Goal: Task Accomplishment & Management: Complete application form

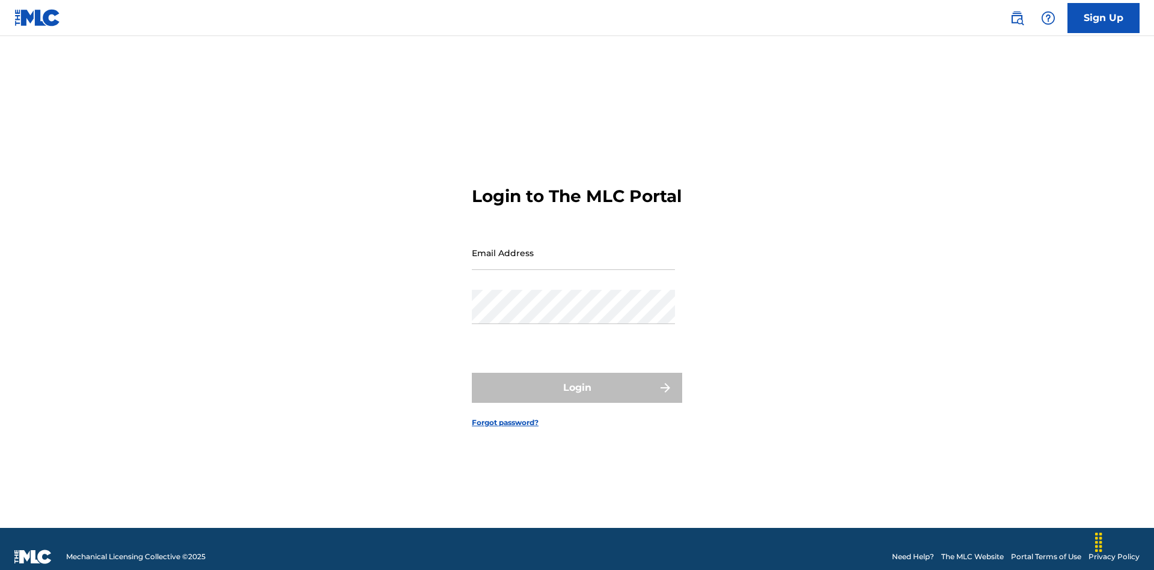
scroll to position [16, 0]
click at [573, 247] on input "Email Address" at bounding box center [573, 253] width 203 height 34
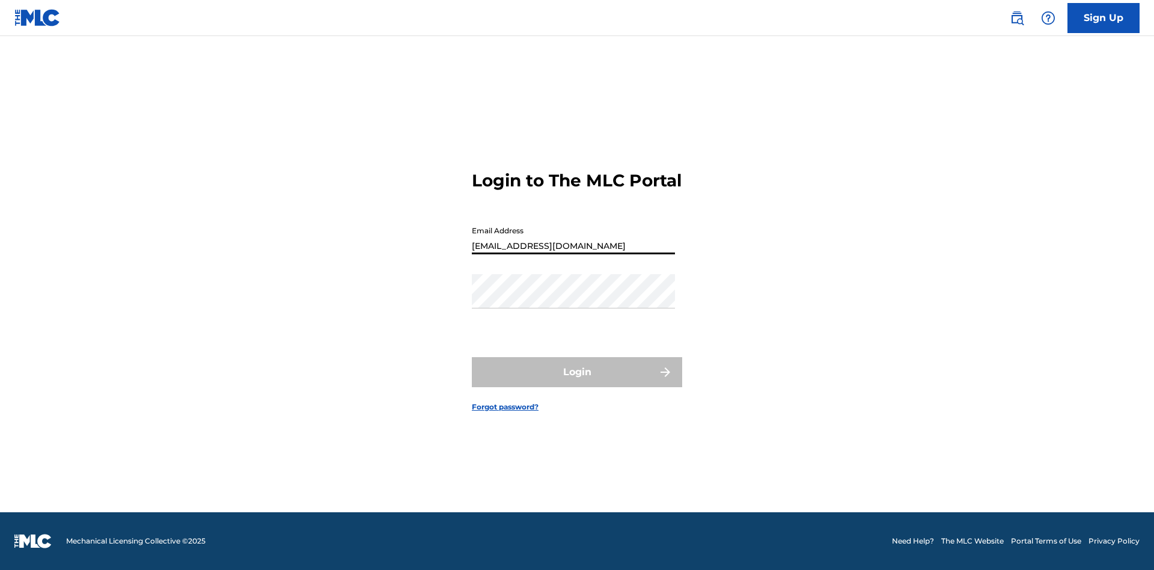
type input "Duke.McTesterson@gmail.com"
click at [577, 382] on button "Login" at bounding box center [577, 372] width 210 height 30
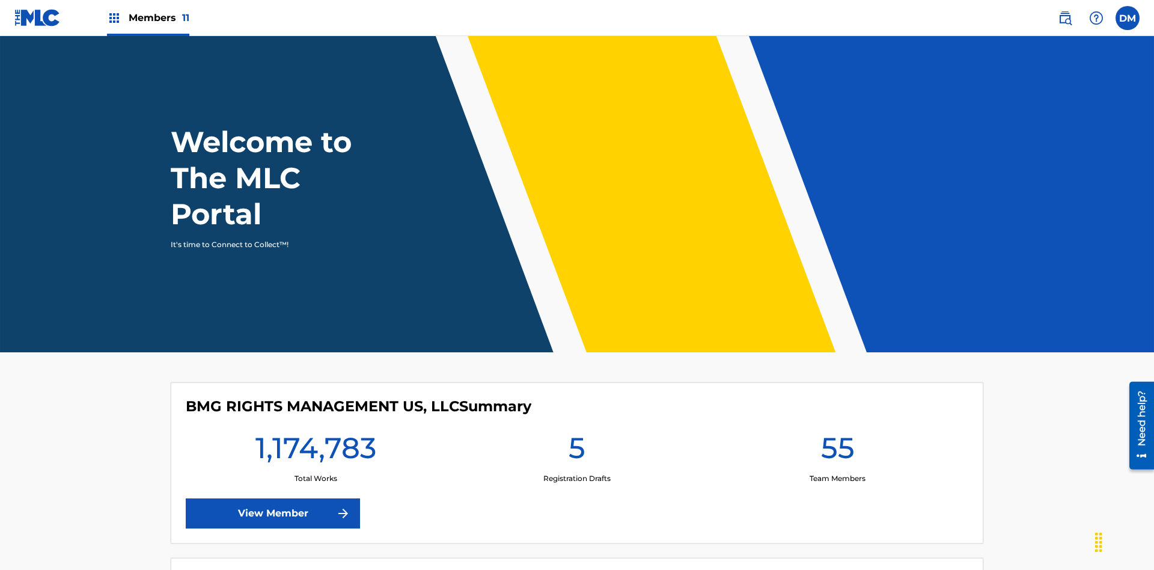
click at [148, 17] on span "Members 11" at bounding box center [159, 18] width 61 height 14
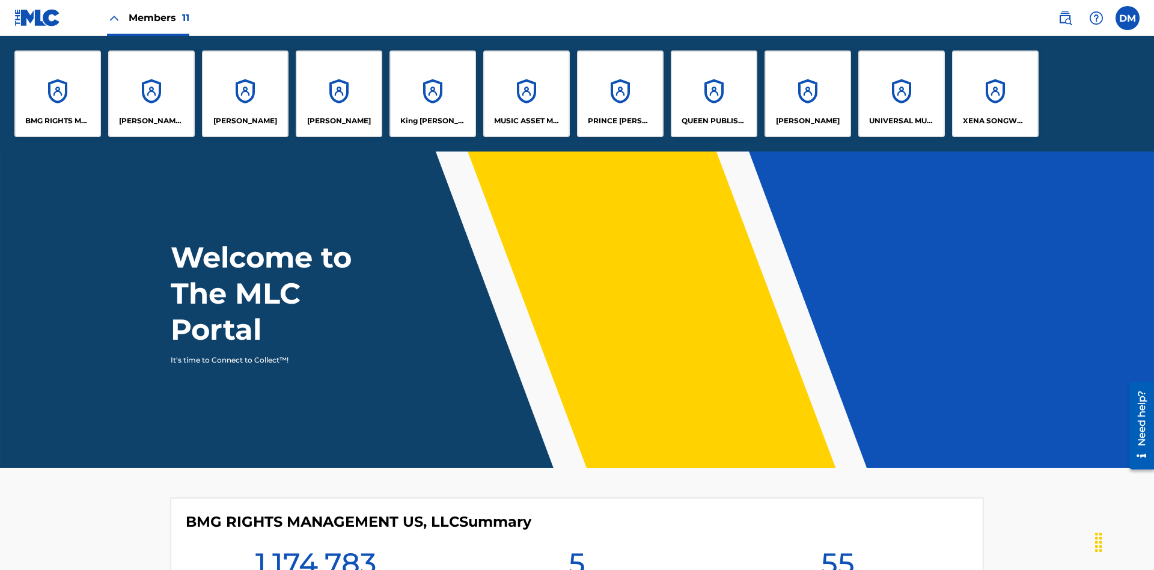
click at [901, 121] on p "UNIVERSAL MUSIC PUB GROUP" at bounding box center [902, 120] width 66 height 11
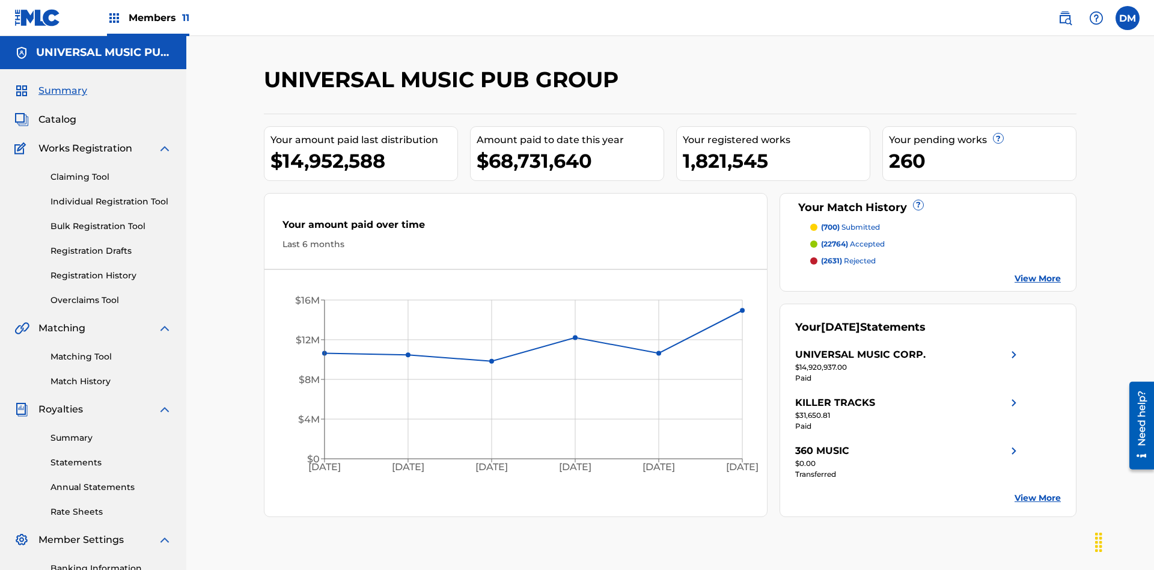
click at [111, 195] on link "Individual Registration Tool" at bounding box center [110, 201] width 121 height 13
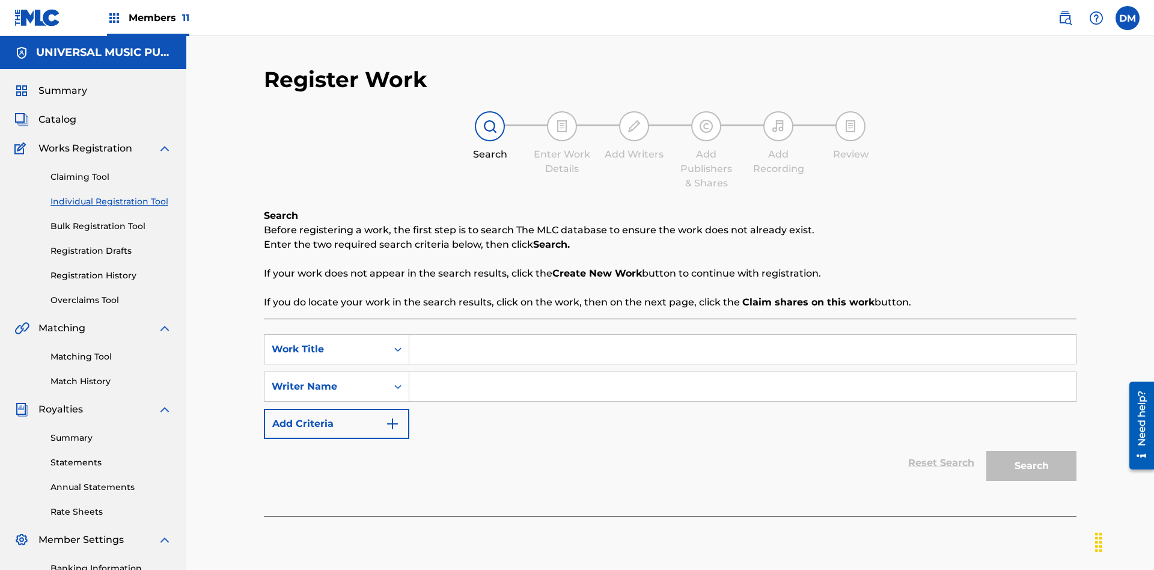
click at [742, 335] on input "Search Form" at bounding box center [742, 349] width 667 height 29
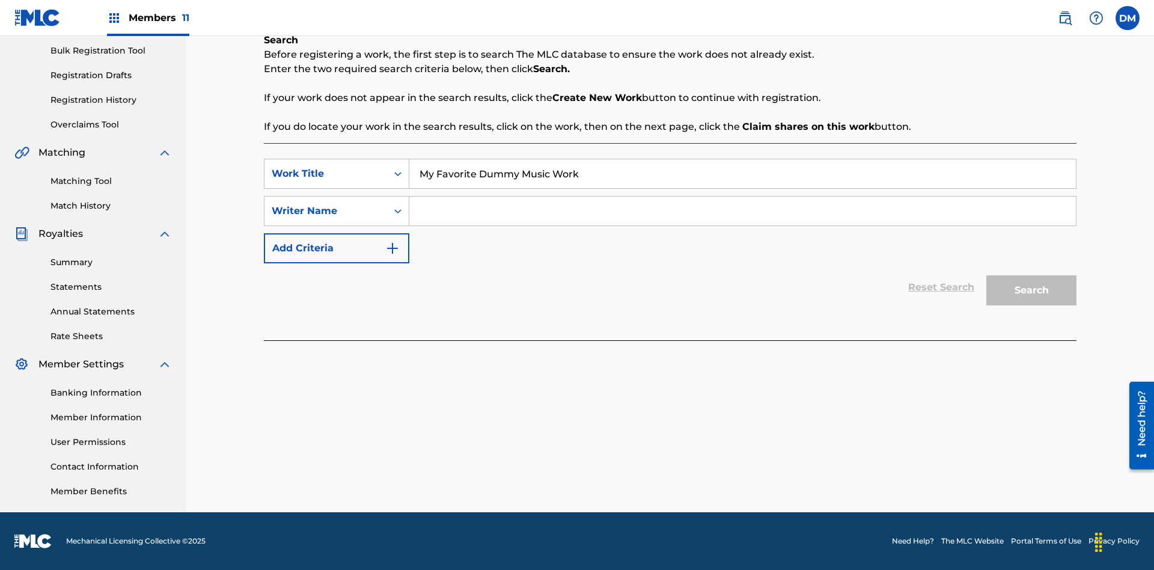
type input "My Favorite Dummy Music Work"
click at [742, 211] on input "Search Form" at bounding box center [742, 211] width 667 height 29
type input "QWERTYUIOP"
click at [1031, 290] on button "Search" at bounding box center [1031, 290] width 90 height 30
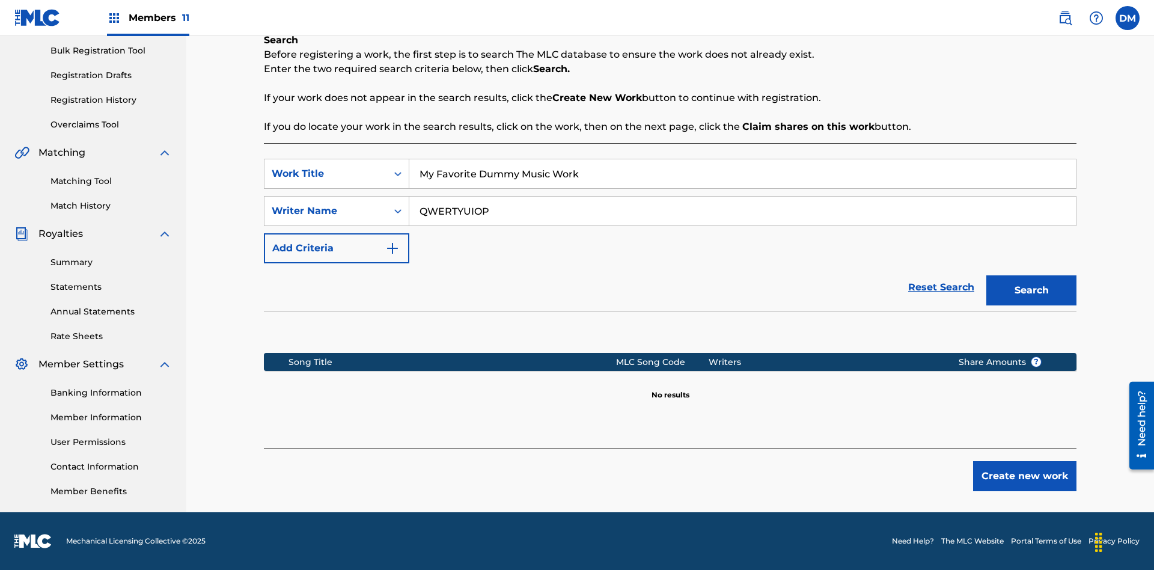
click at [1025, 476] on button "Create new work" at bounding box center [1024, 476] width 103 height 30
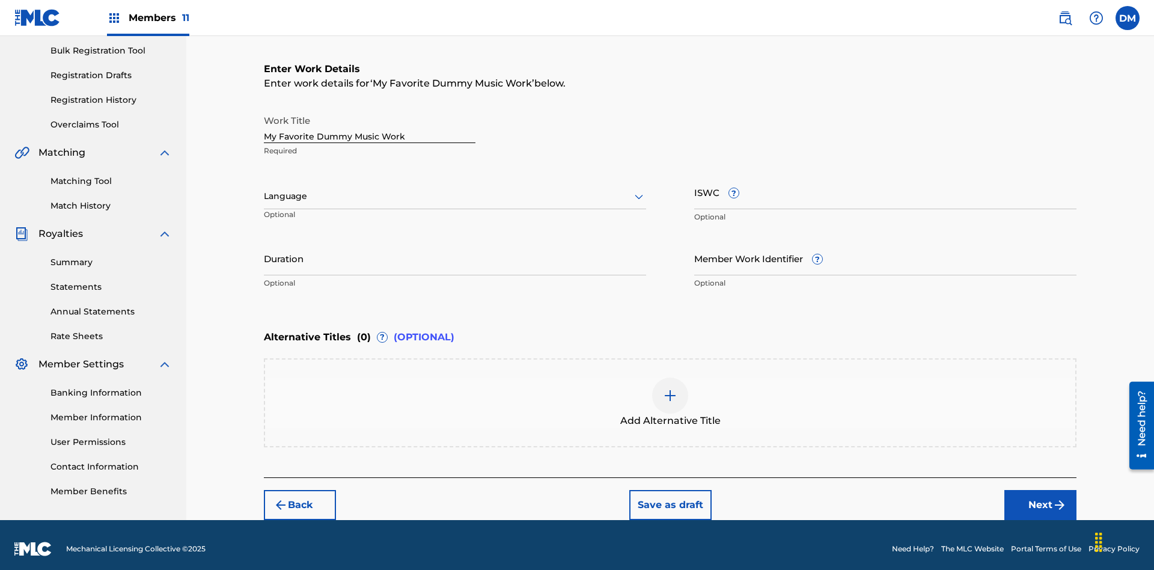
click at [455, 250] on input "Duration" at bounding box center [455, 258] width 382 height 34
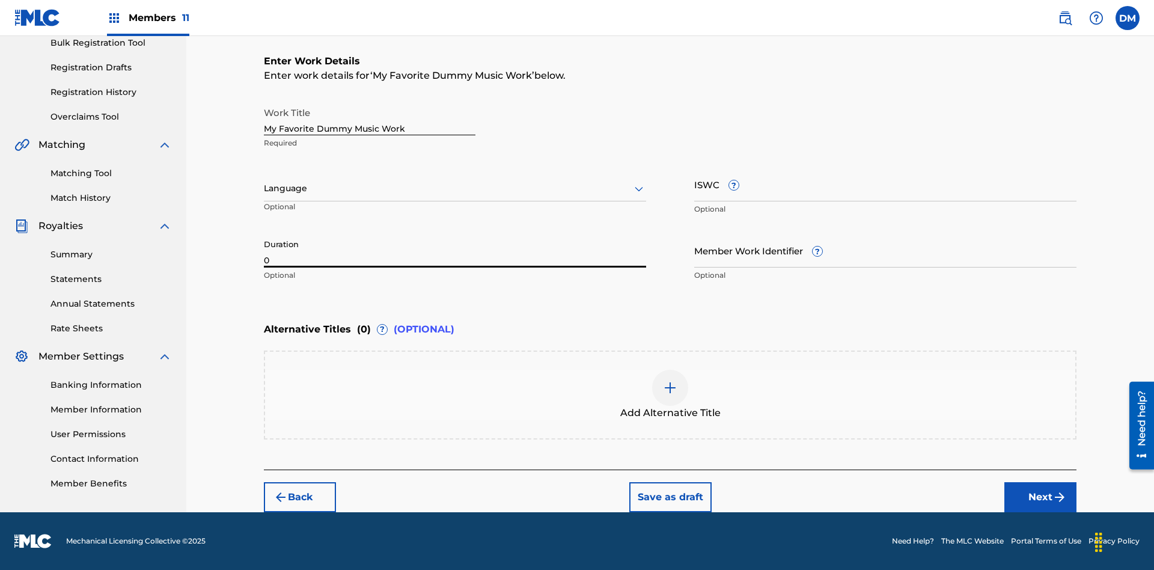
click at [455, 250] on input "0" at bounding box center [455, 250] width 382 height 34
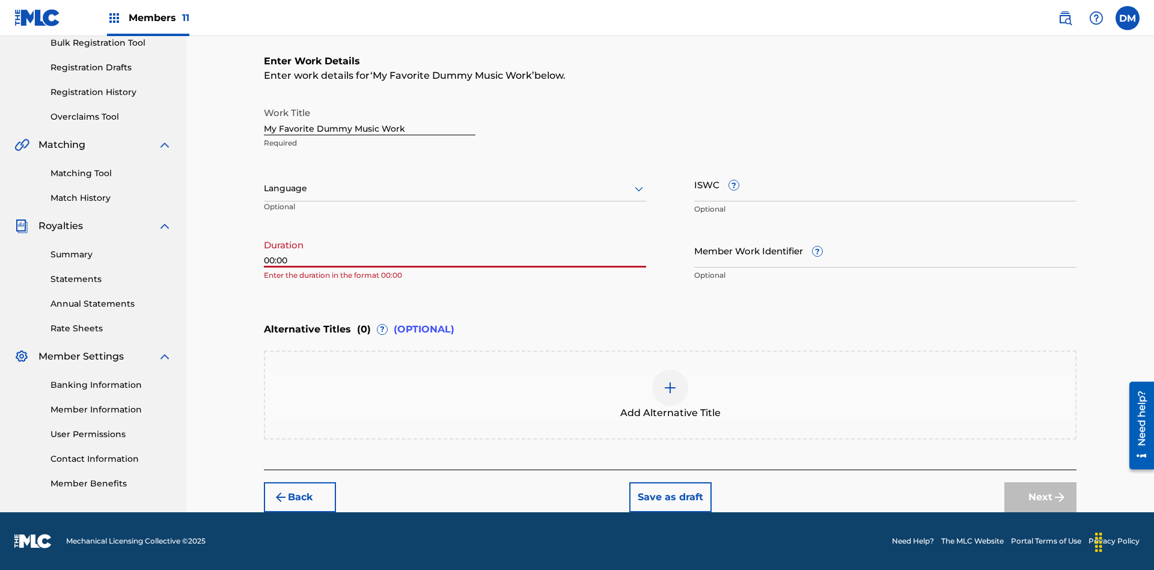
type input "00:00"
click at [639, 189] on icon at bounding box center [639, 189] width 14 height 14
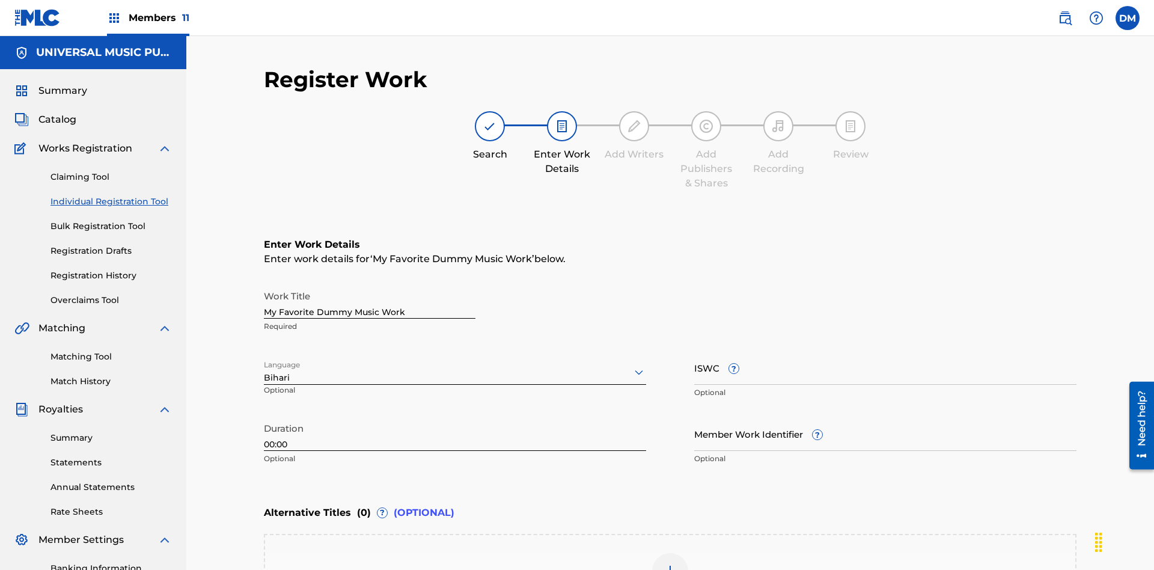
click at [885, 417] on input "Member Work Identifier ?" at bounding box center [885, 434] width 382 height 34
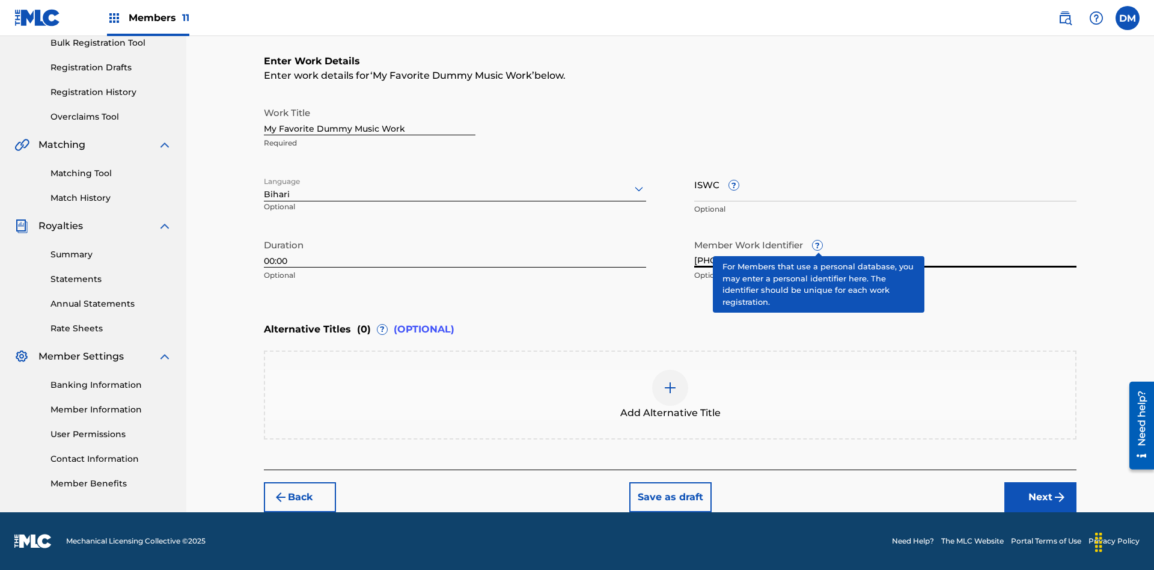
type input "2025.08.11.15"
click at [885, 184] on input "ISWC ?" at bounding box center [885, 184] width 382 height 34
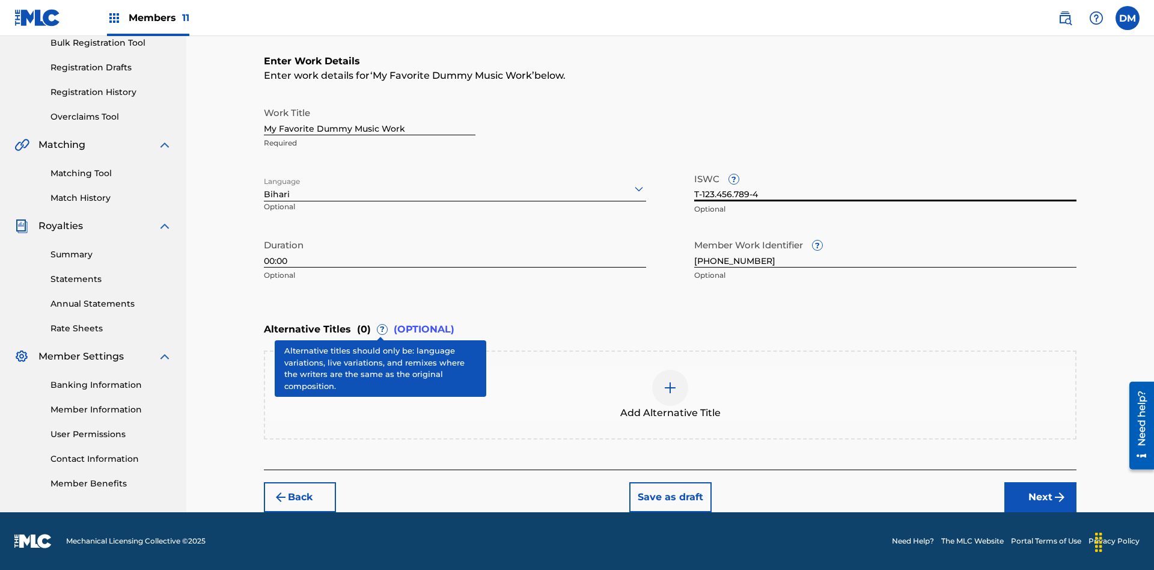
type input "T-123.456.789-4"
click at [670, 394] on img at bounding box center [670, 387] width 14 height 14
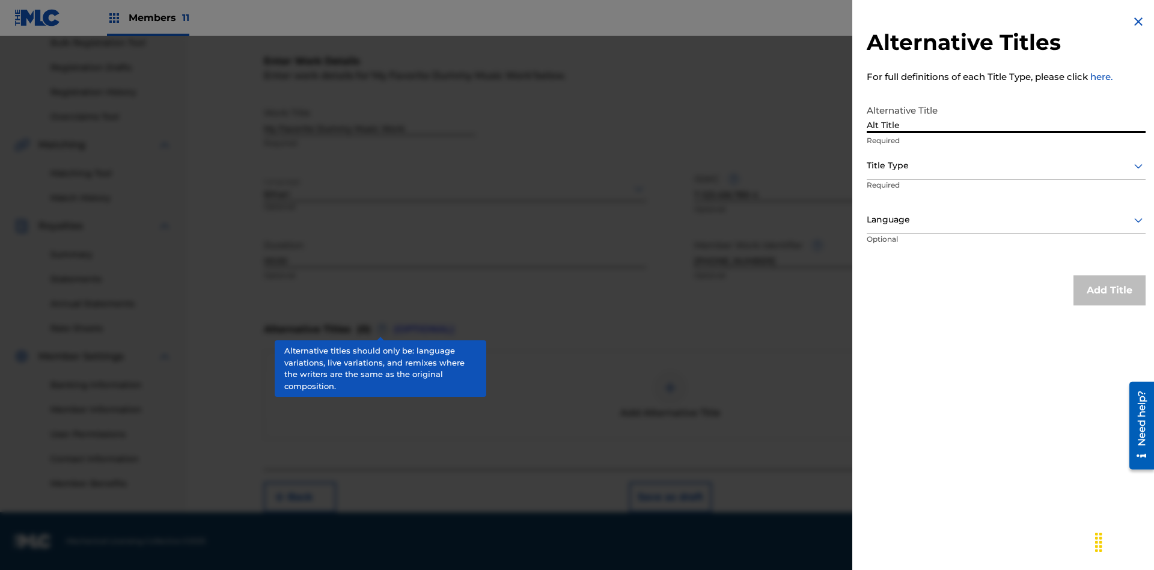
click at [1006, 165] on div at bounding box center [1006, 165] width 279 height 15
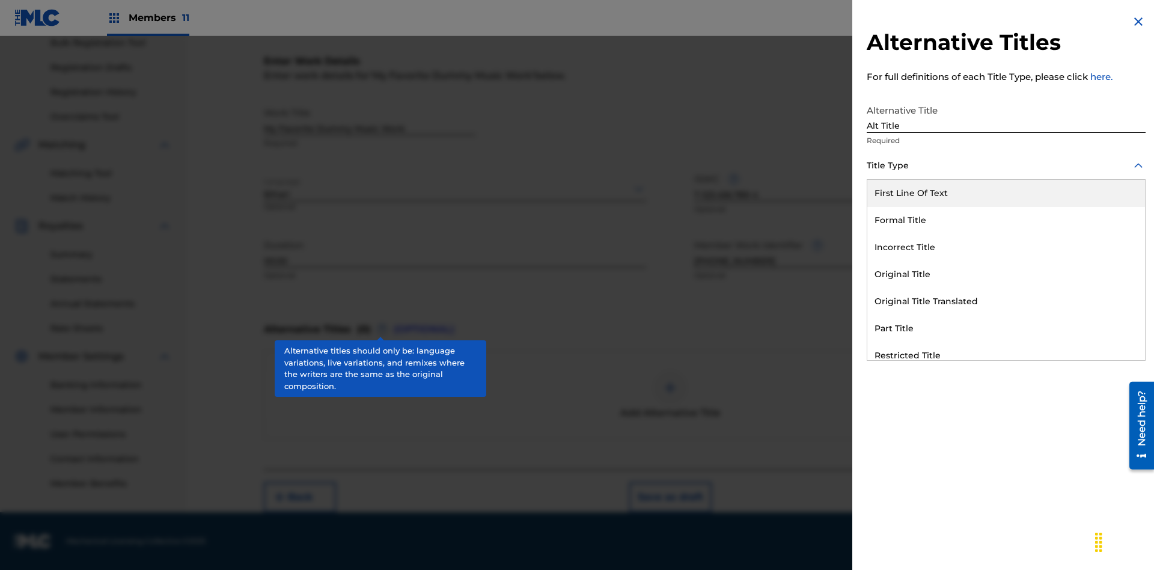
click at [1006, 274] on div "Original Title" at bounding box center [1006, 274] width 278 height 27
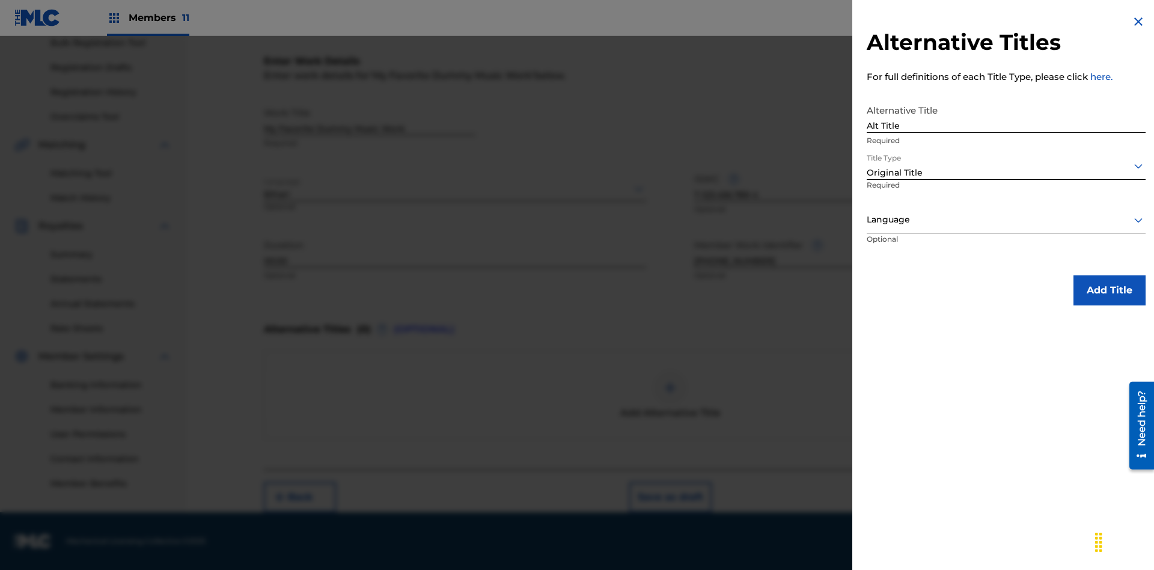
click at [1006, 219] on div at bounding box center [1006, 219] width 279 height 15
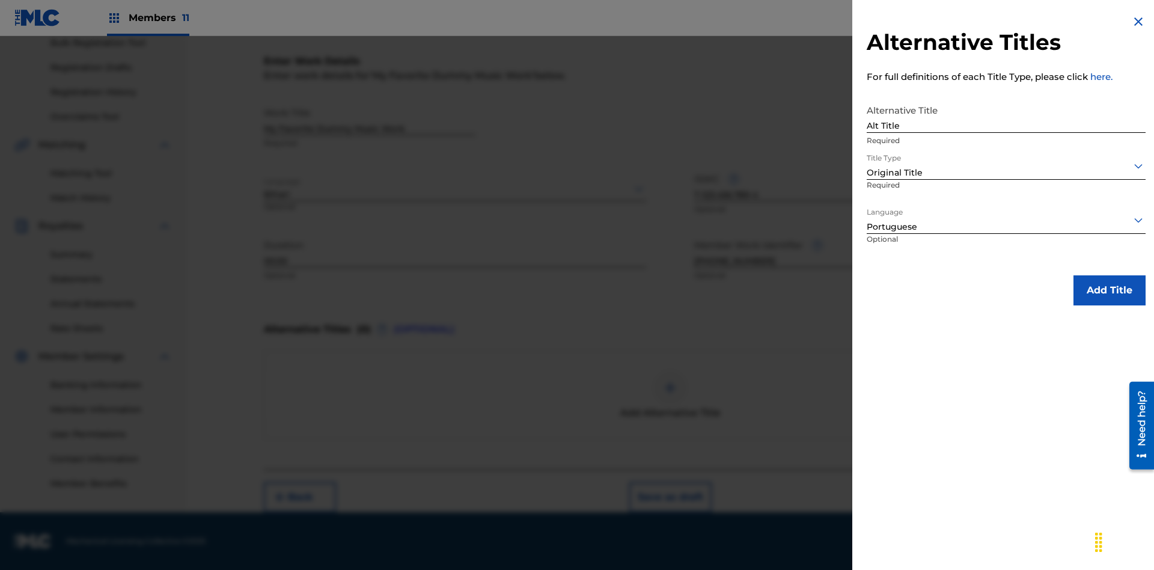
click at [1110, 290] on button "Add Title" at bounding box center [1110, 290] width 72 height 30
click at [670, 395] on div at bounding box center [670, 388] width 36 height 36
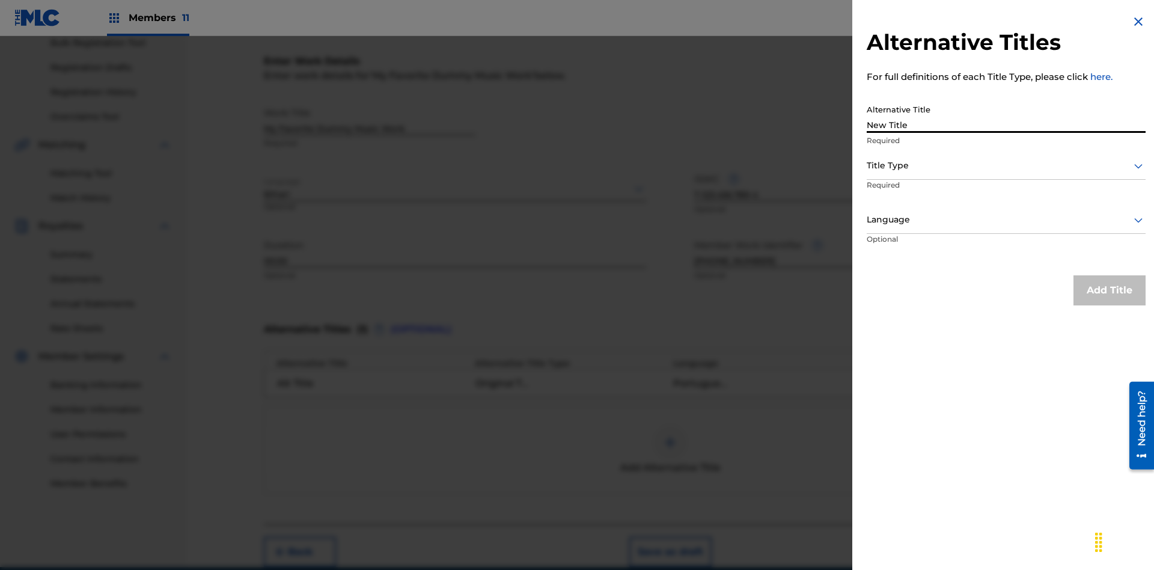
type input "New Title"
click at [1006, 165] on div at bounding box center [1006, 165] width 279 height 15
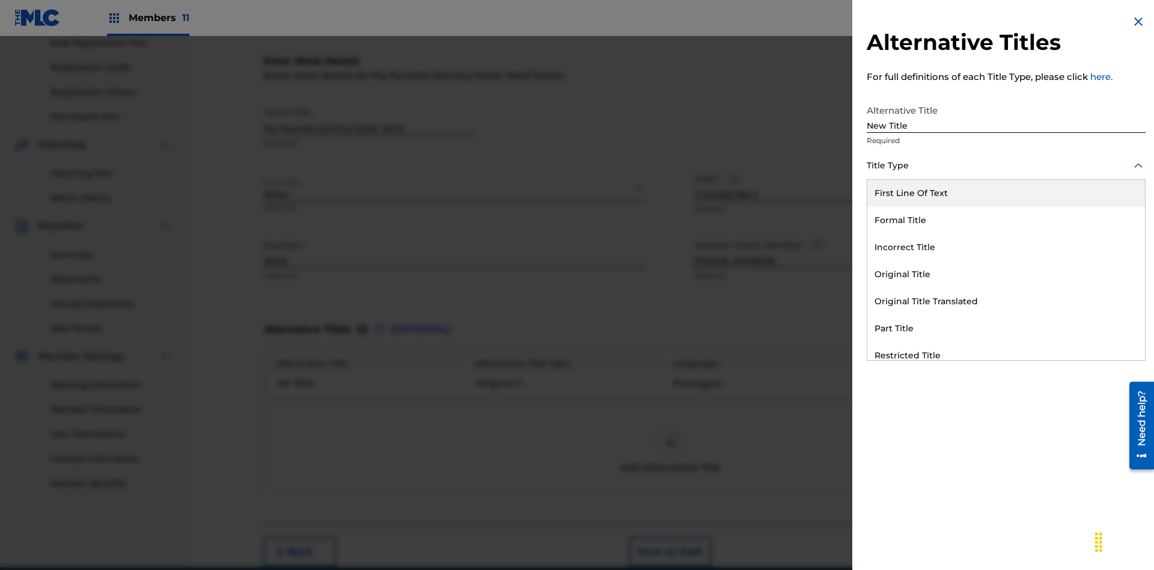
click at [1006, 247] on div "Incorrect Title" at bounding box center [1006, 247] width 278 height 27
click at [1006, 219] on div at bounding box center [1006, 219] width 279 height 15
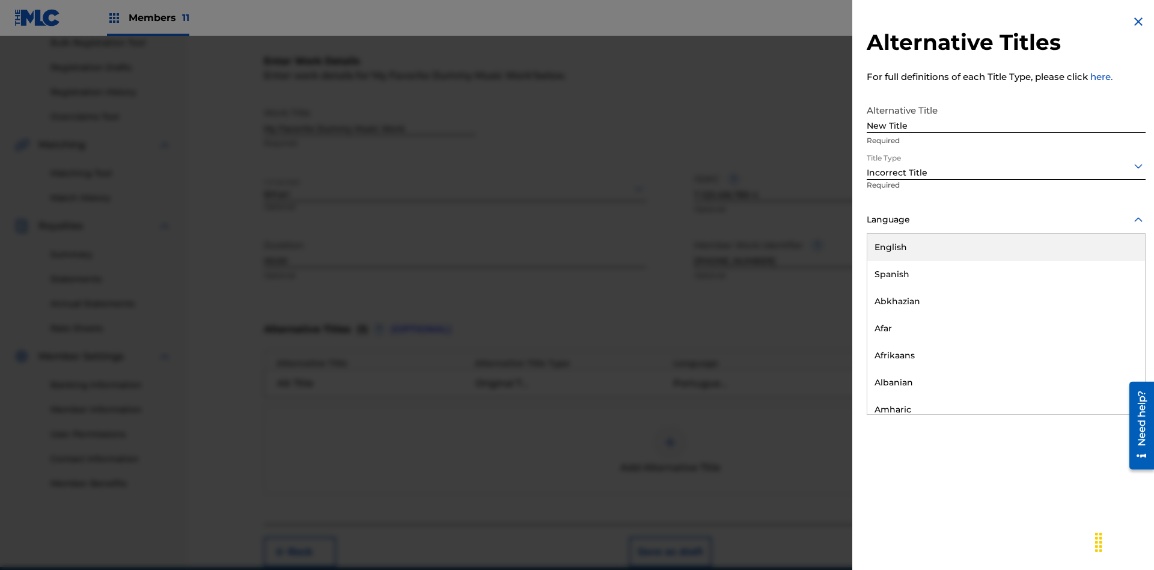
click at [1006, 247] on div "English" at bounding box center [1006, 247] width 278 height 27
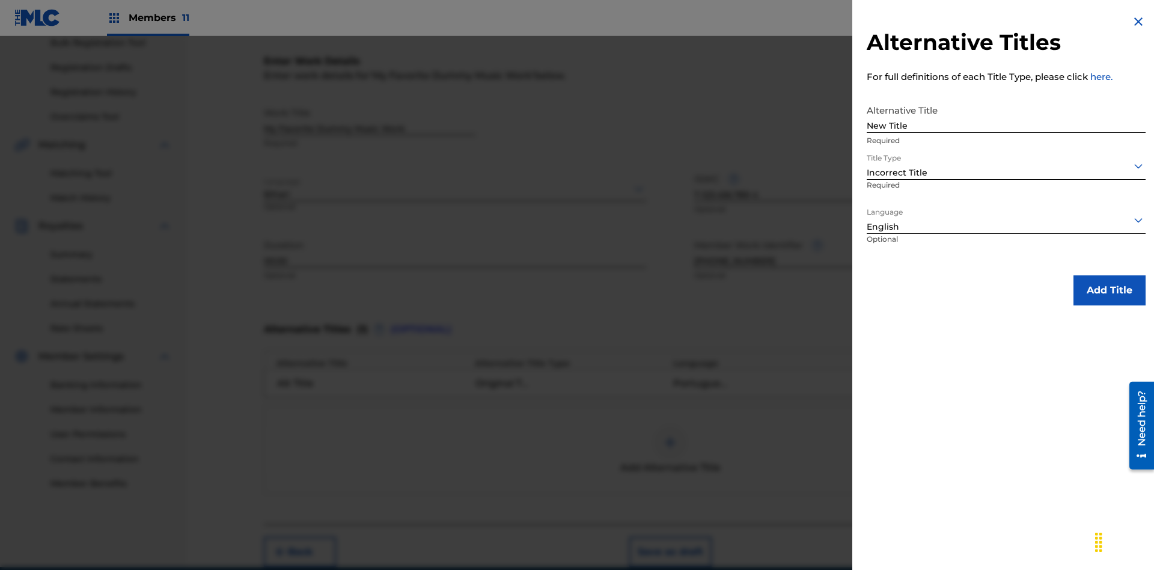
click at [1110, 290] on button "Add Title" at bounding box center [1110, 290] width 72 height 30
click at [670, 424] on div at bounding box center [670, 442] width 36 height 36
click at [1006, 115] on input "Alternative Title" at bounding box center [1006, 116] width 279 height 34
type input "Final Title"
click at [1006, 165] on div at bounding box center [1006, 165] width 279 height 15
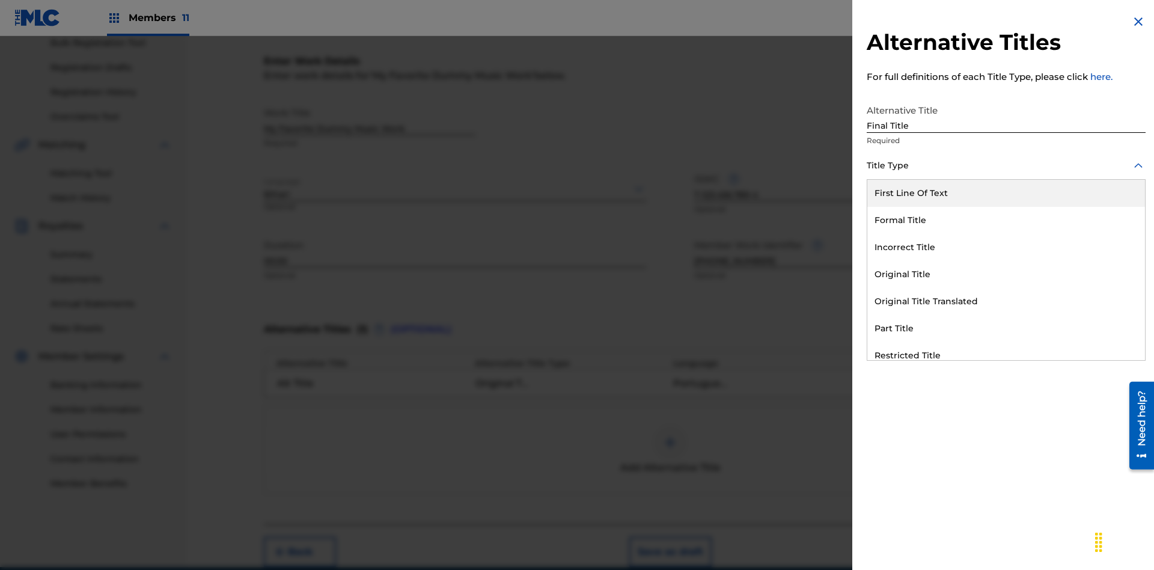
click at [1006, 328] on div "Part Title" at bounding box center [1006, 328] width 278 height 27
click at [1006, 219] on div at bounding box center [1006, 219] width 279 height 15
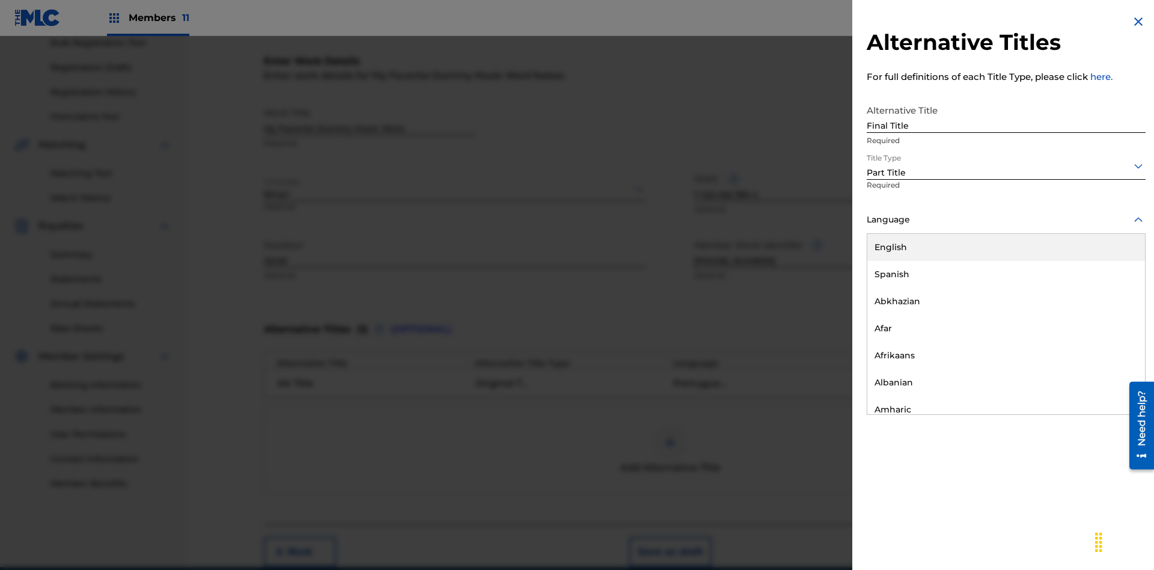
click at [1110, 290] on button "Add Title" at bounding box center [1110, 290] width 72 height 30
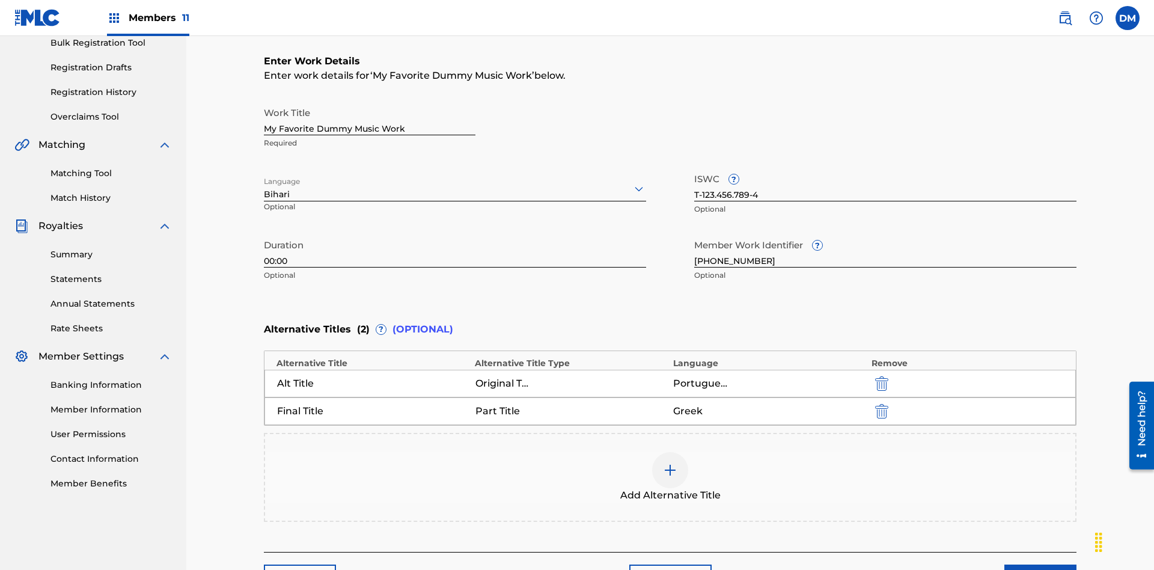
click at [1040, 564] on button "Next" at bounding box center [1040, 579] width 72 height 30
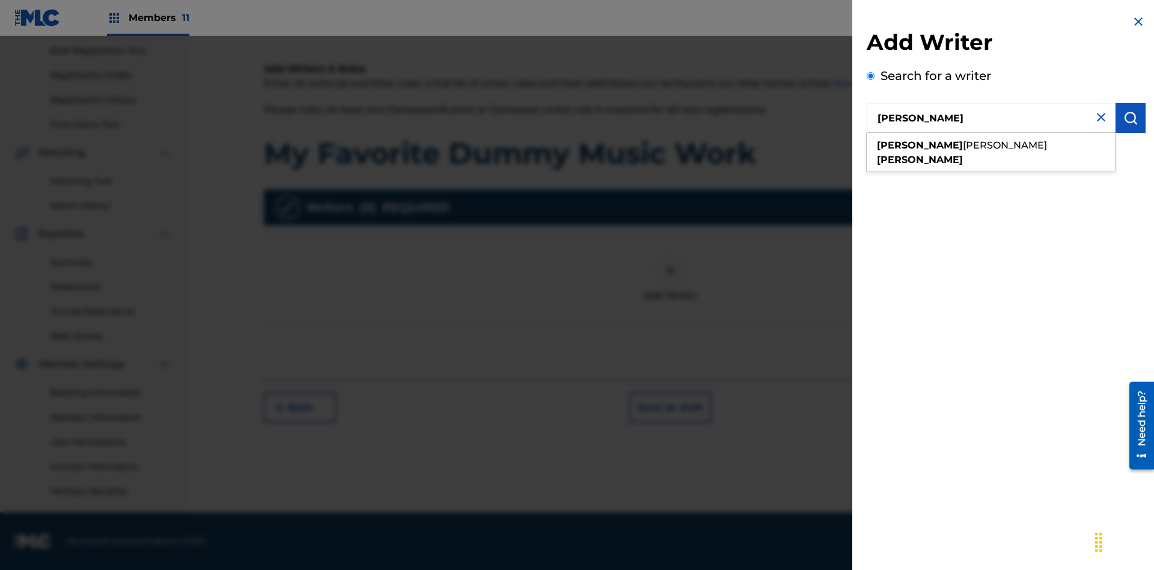
type input "MAXWELL BERKOWITZ"
click at [1131, 118] on img "submit" at bounding box center [1130, 118] width 14 height 14
click at [871, 181] on input "Create a writer" at bounding box center [871, 177] width 8 height 8
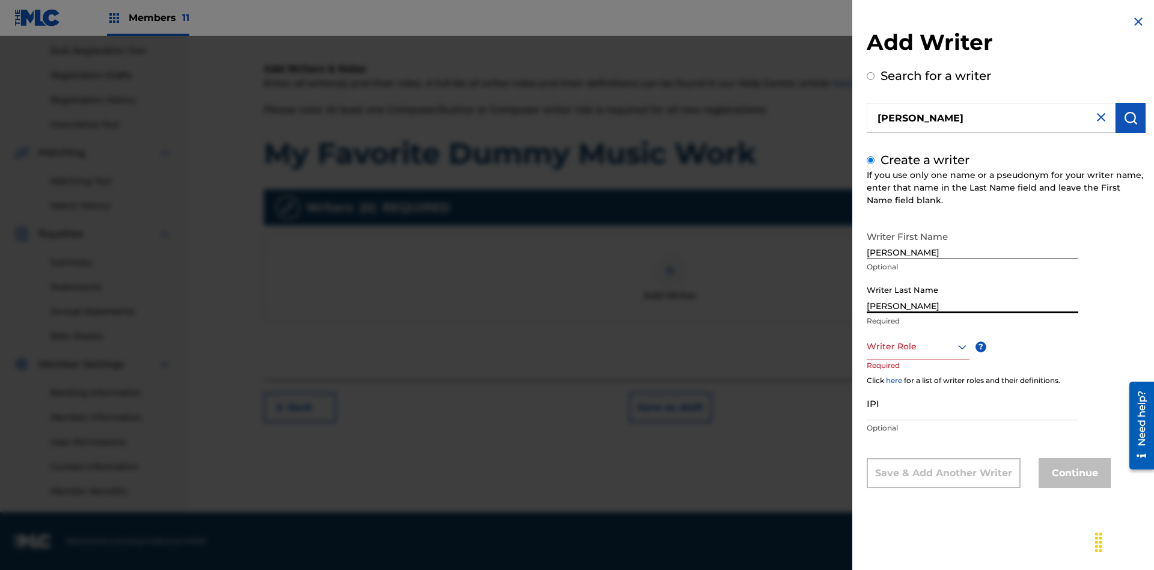
click at [973, 403] on input "IPI" at bounding box center [973, 403] width 212 height 34
click at [917, 346] on div at bounding box center [918, 346] width 103 height 15
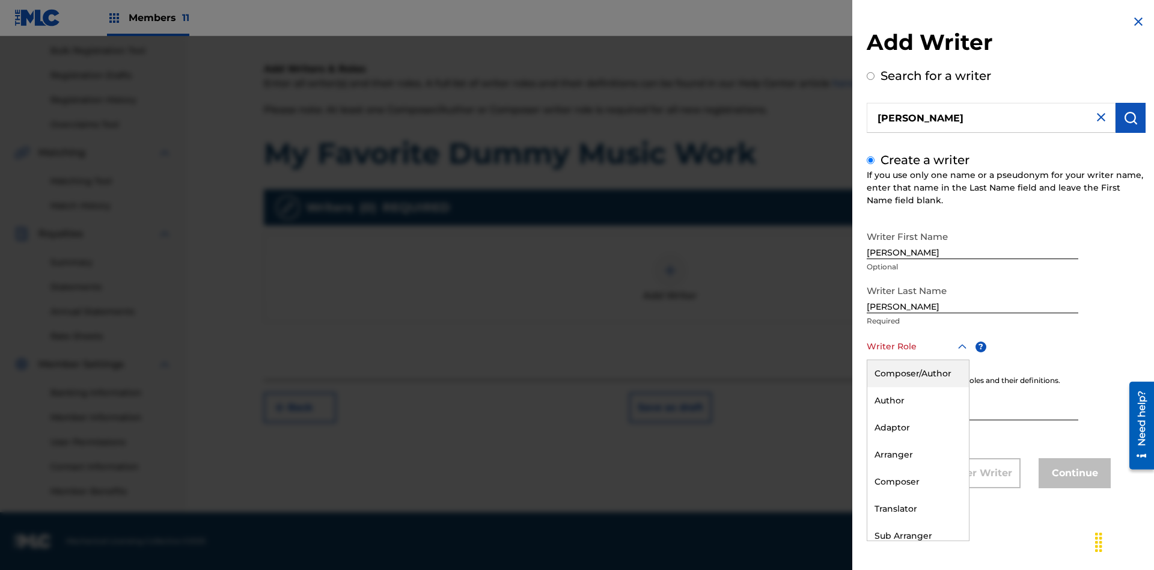
click at [917, 400] on div "Author" at bounding box center [918, 400] width 102 height 27
click at [1073, 474] on button "Continue" at bounding box center [1075, 473] width 72 height 30
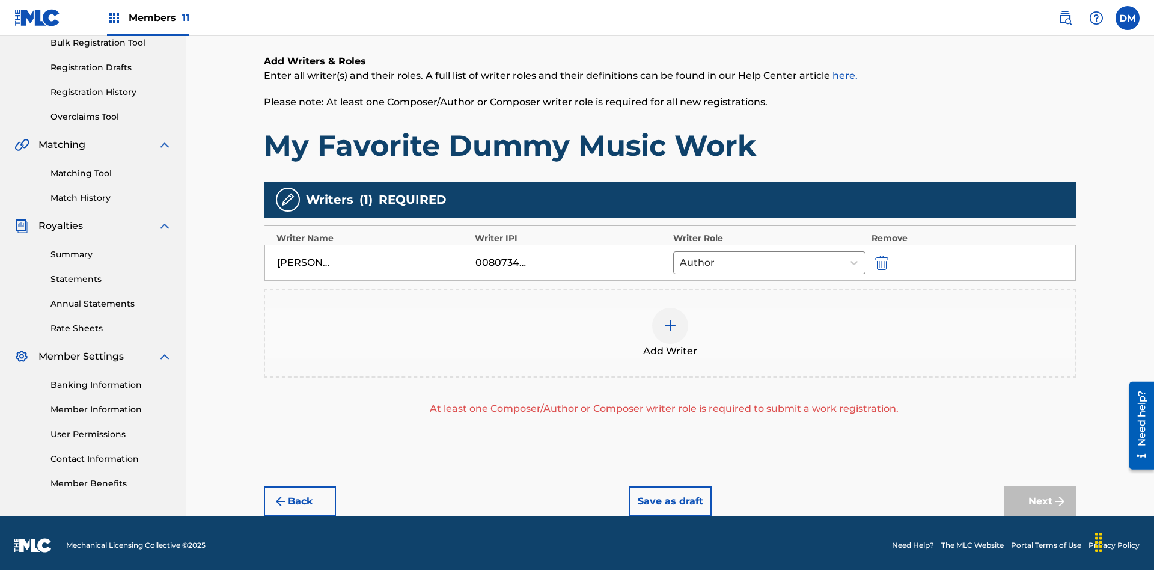
scroll to position [176, 0]
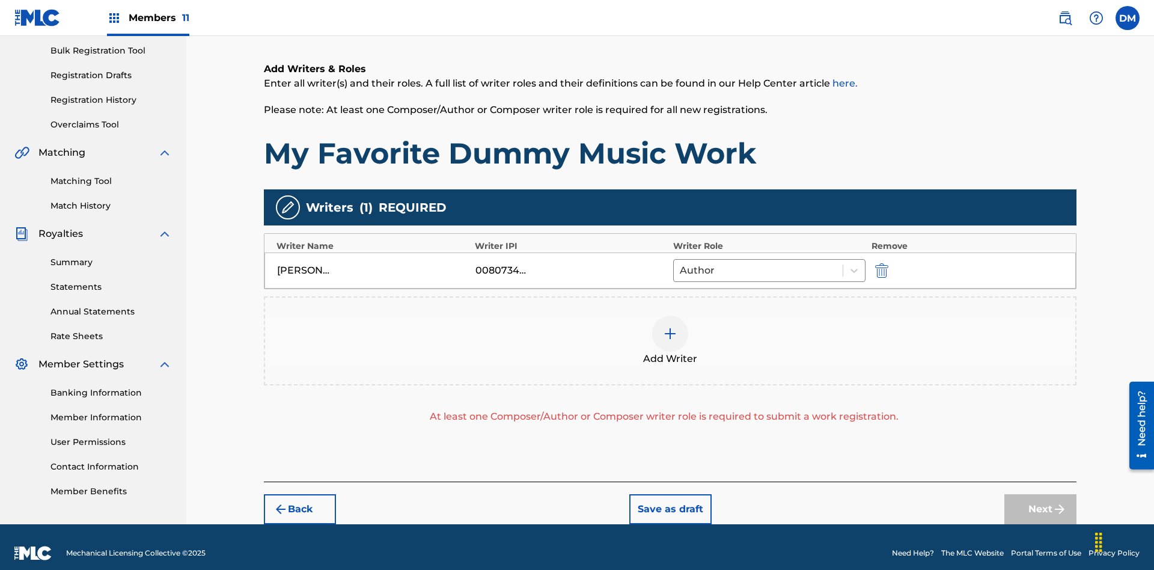
click at [880, 263] on img "submit" at bounding box center [881, 270] width 13 height 14
click at [670, 326] on img at bounding box center [670, 333] width 14 height 14
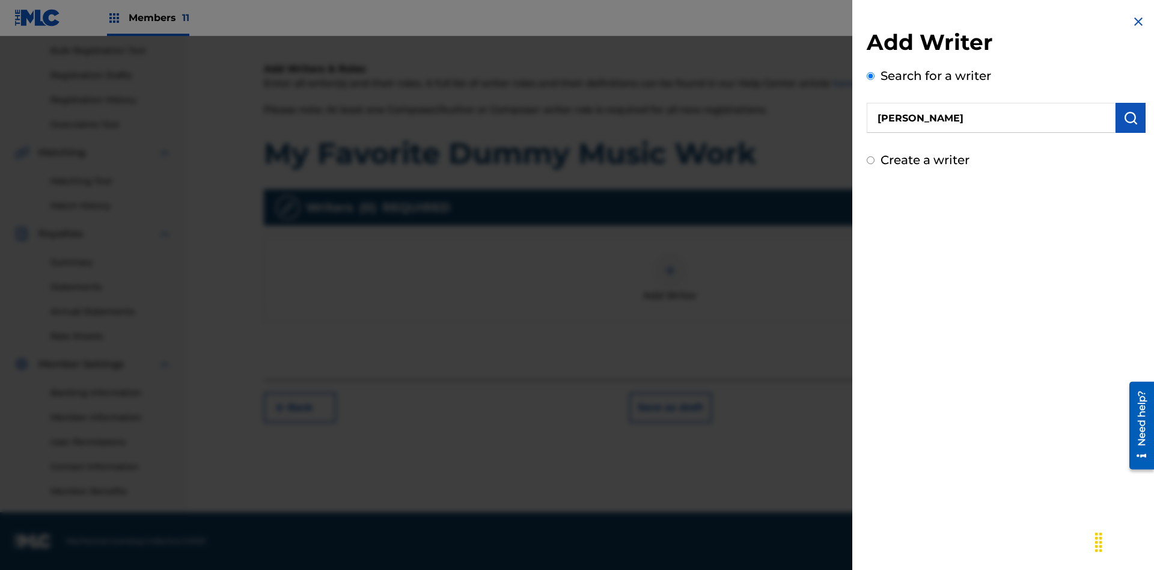
type input "MARK STEVEN BERKOWITZ"
click at [1131, 118] on img "submit" at bounding box center [1130, 118] width 14 height 14
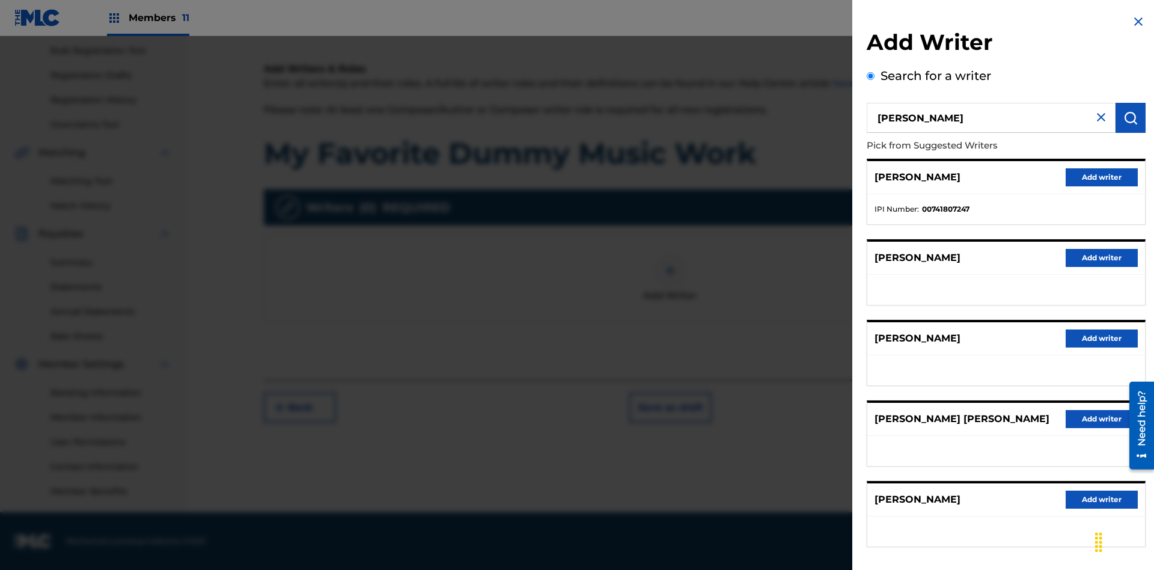
click at [1102, 177] on button "Add writer" at bounding box center [1102, 177] width 72 height 18
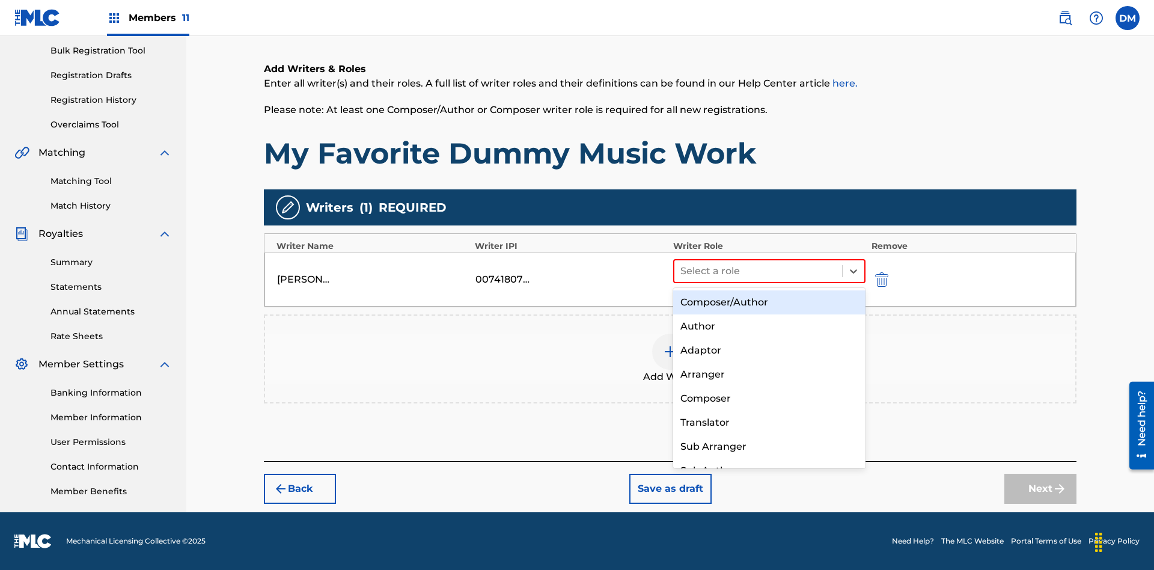
click at [769, 422] on div "Translator" at bounding box center [769, 423] width 192 height 24
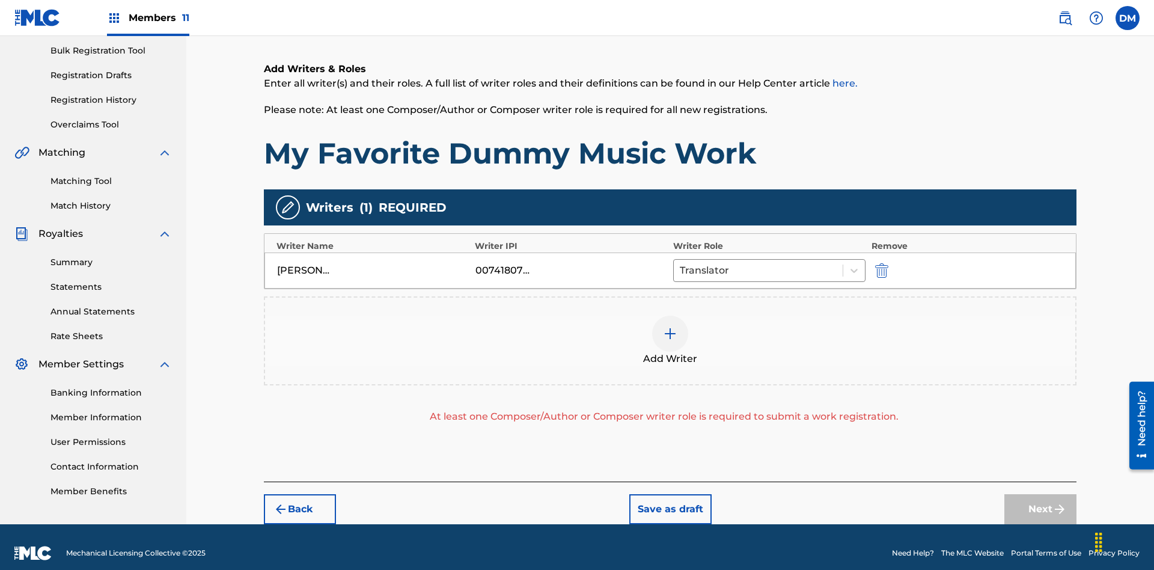
click at [670, 329] on div at bounding box center [670, 334] width 36 height 36
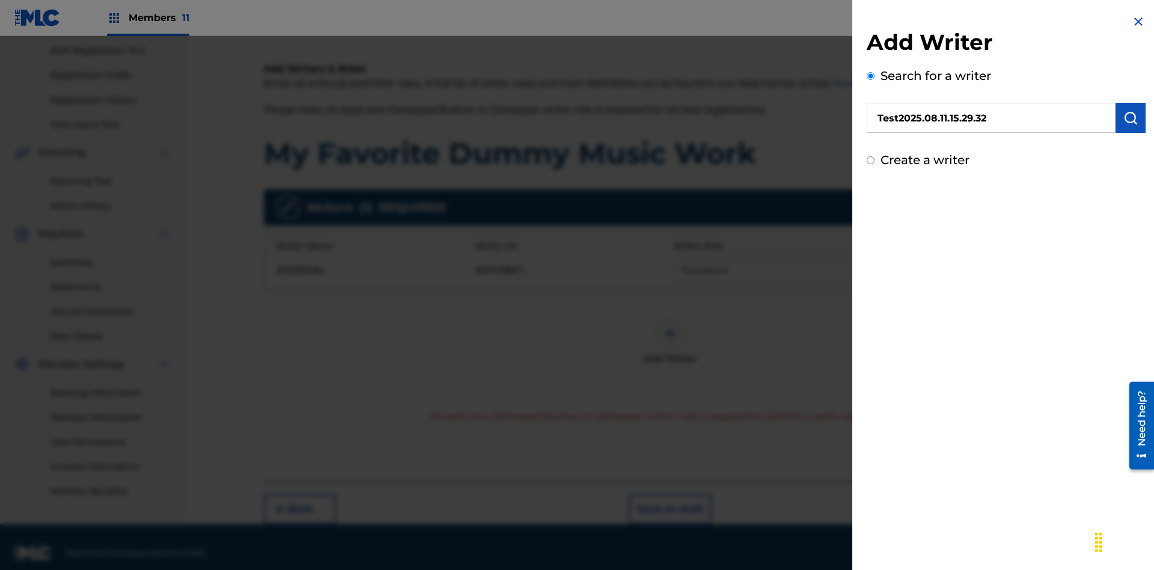
type input "Test2025.08.11.15.29.32"
click at [1131, 118] on img "submit" at bounding box center [1130, 118] width 14 height 14
click at [871, 164] on input "Create a writer" at bounding box center [871, 160] width 8 height 8
radio input "false"
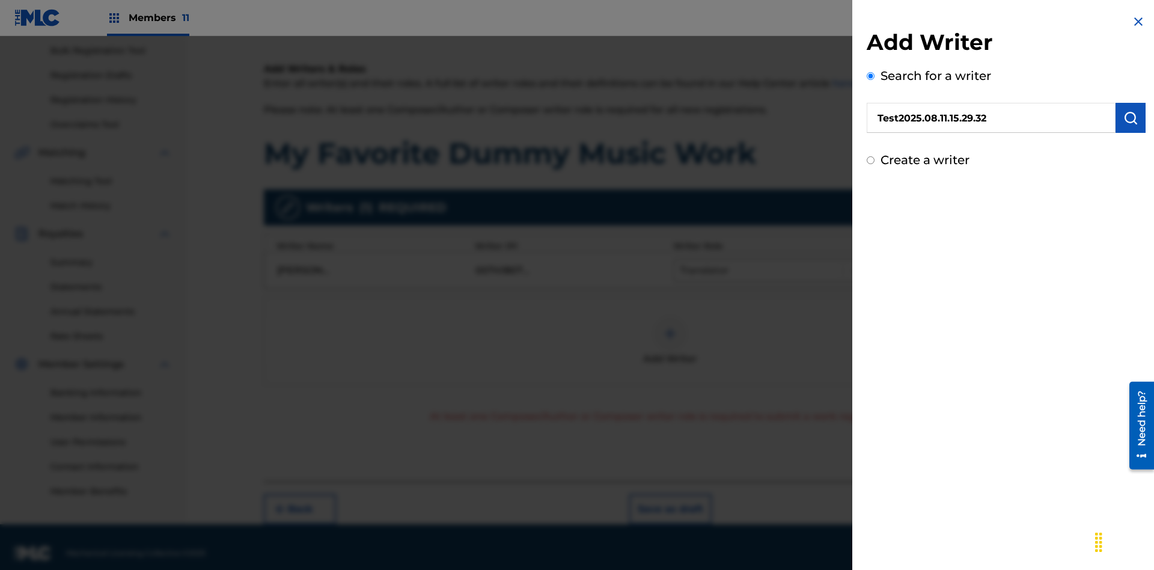
radio input "true"
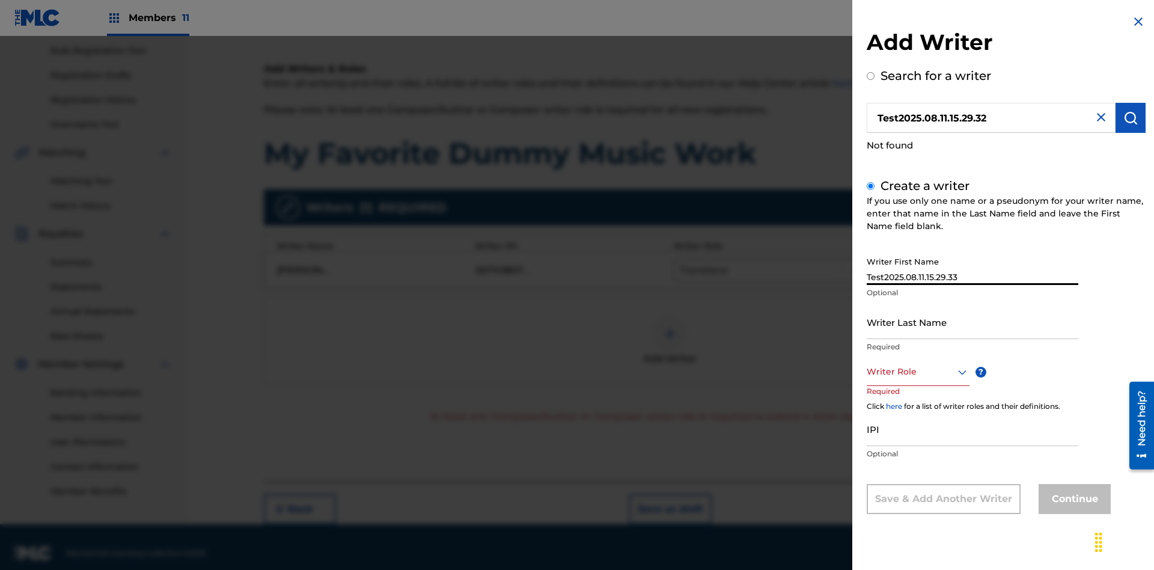
type input "Test2025.08.11.15.29.33"
click at [973, 322] on input "Writer Last Name" at bounding box center [973, 322] width 212 height 34
type input "Test2025.08.11.15.29.34"
click at [917, 371] on div at bounding box center [918, 371] width 103 height 15
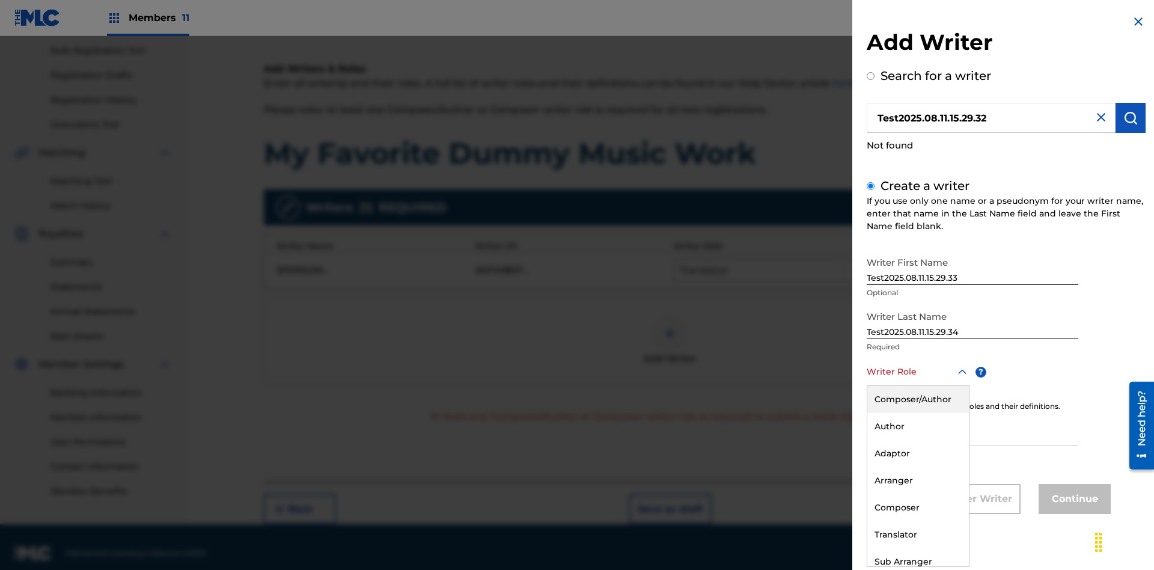
click at [917, 507] on div "Composer" at bounding box center [918, 507] width 102 height 27
click at [973, 430] on input "IPI" at bounding box center [973, 429] width 212 height 34
click at [1073, 499] on button "Continue" at bounding box center [1075, 499] width 72 height 30
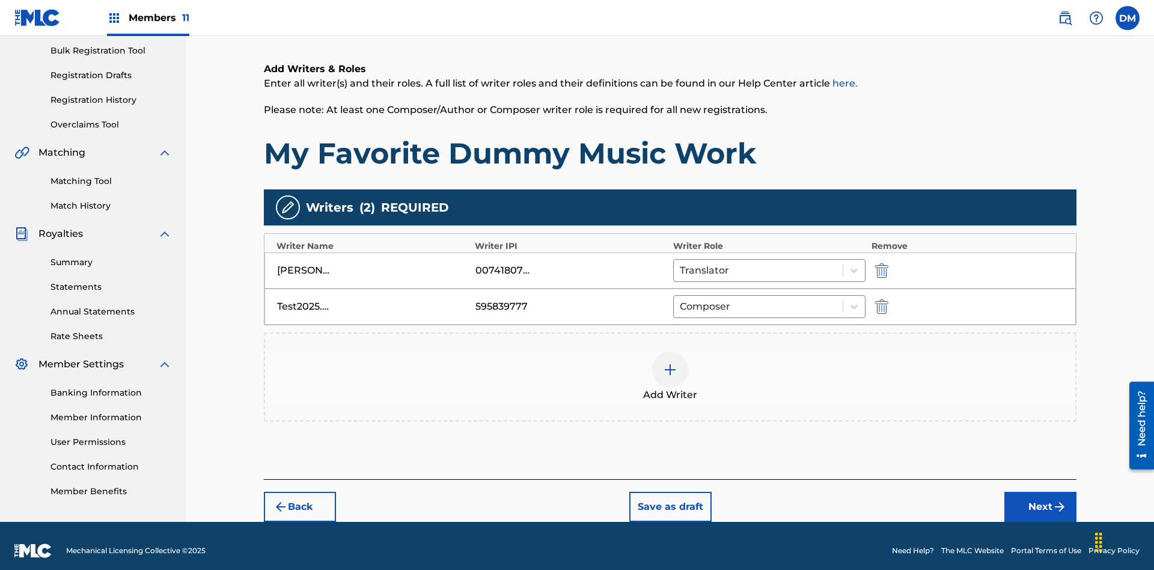
click at [1040, 497] on button "Next" at bounding box center [1040, 507] width 72 height 30
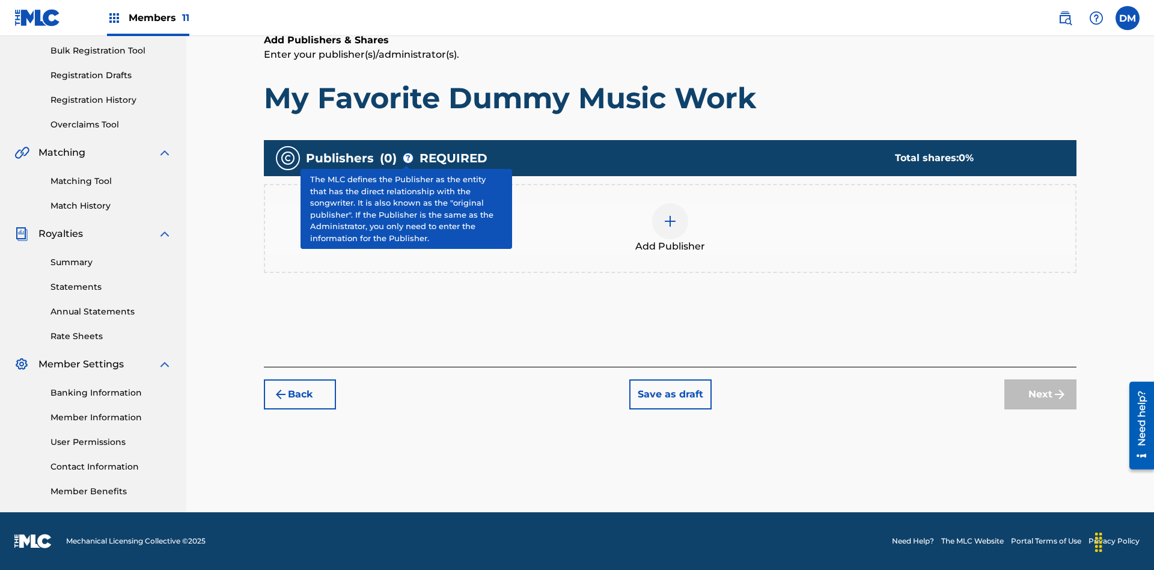
click at [670, 221] on img at bounding box center [670, 221] width 14 height 14
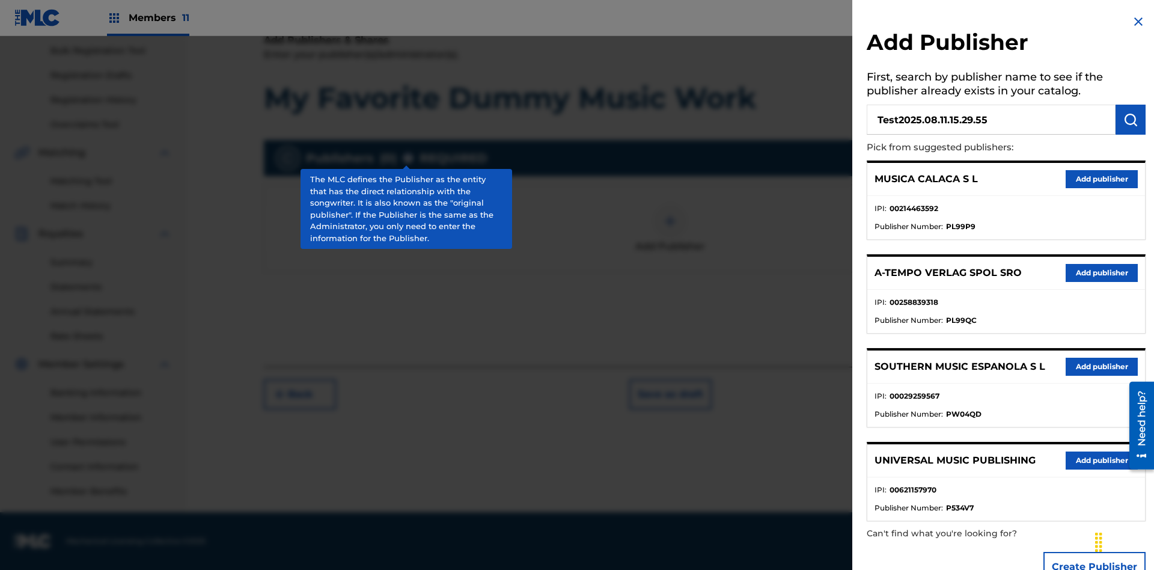
click at [1131, 120] on img "submit" at bounding box center [1130, 119] width 14 height 14
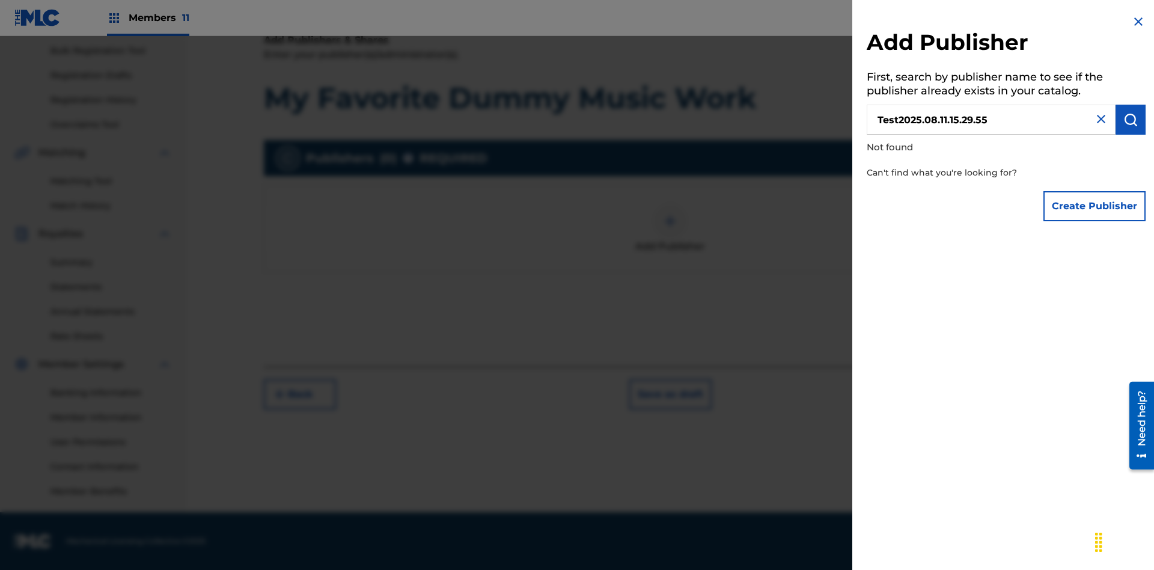
click at [1095, 206] on button "Create Publisher" at bounding box center [1094, 206] width 102 height 30
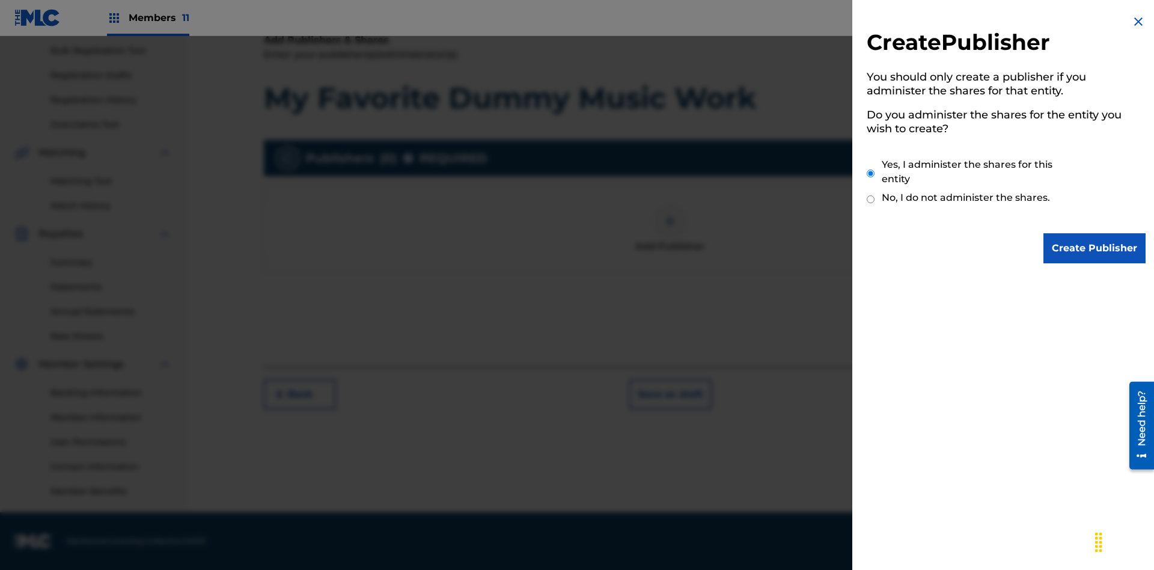
click at [871, 173] on input "Yes, I administer the shares for this entity" at bounding box center [871, 173] width 8 height 26
click at [1095, 248] on input "Create Publisher" at bounding box center [1094, 248] width 102 height 30
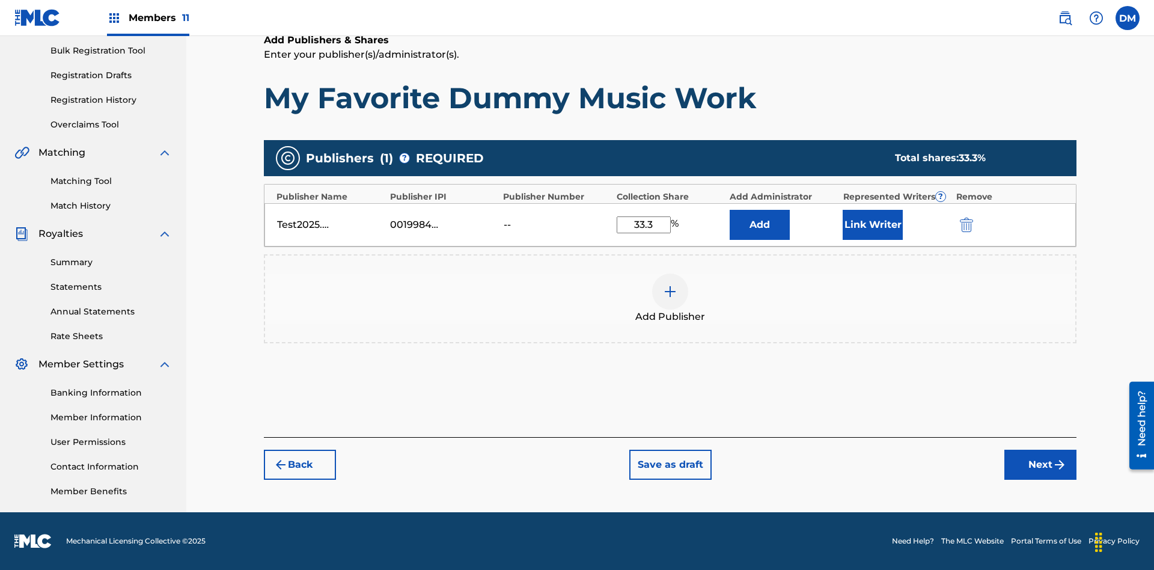
type input "33.3"
click at [873, 224] on button "Link Writer" at bounding box center [873, 225] width 60 height 30
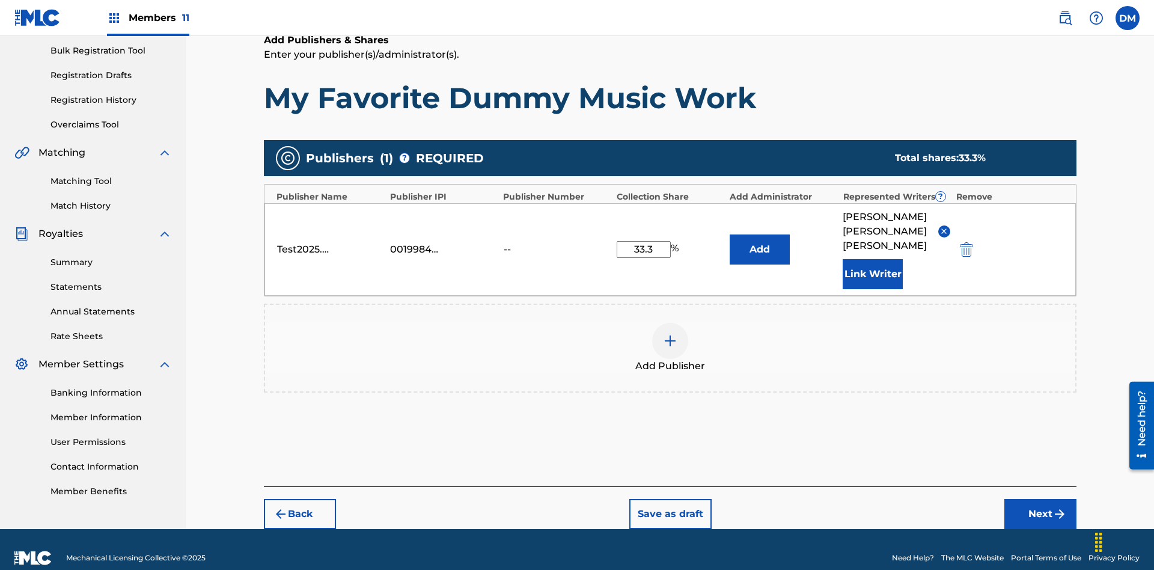
click at [873, 259] on button "Link Writer" at bounding box center [873, 274] width 60 height 30
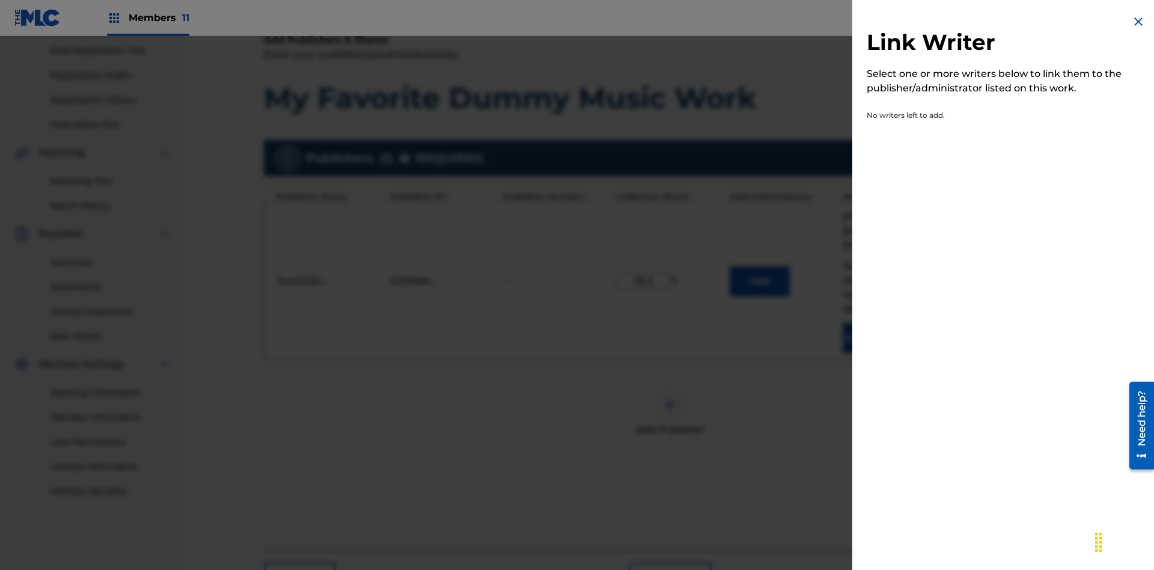
click at [1138, 22] on img at bounding box center [1138, 21] width 14 height 14
click at [670, 397] on img at bounding box center [670, 404] width 14 height 14
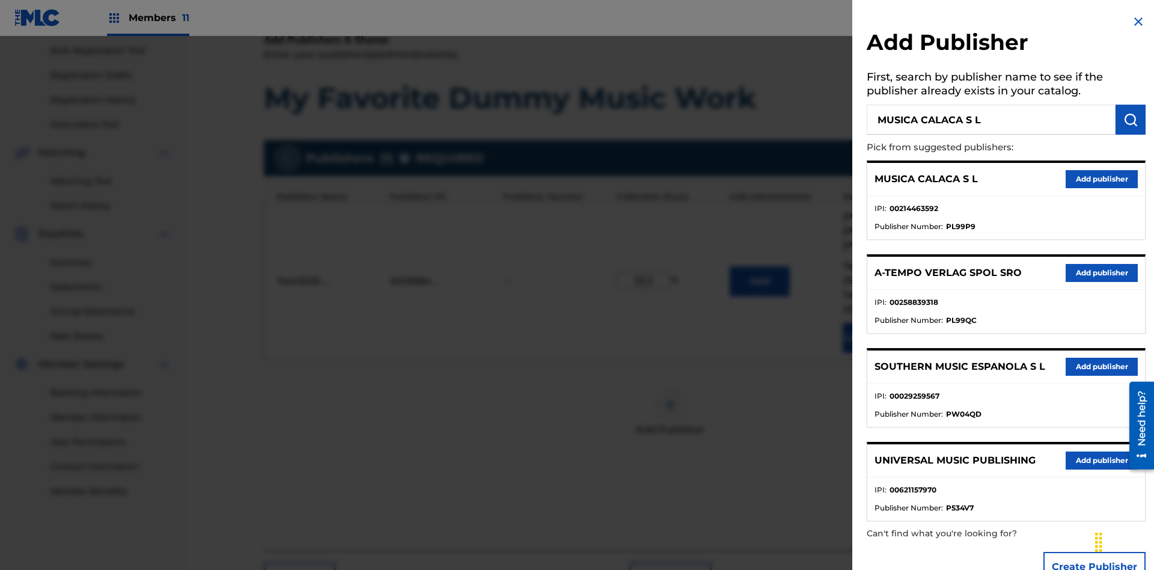
type input "MUSICA CALACA S L"
click at [1131, 120] on img "submit" at bounding box center [1130, 119] width 14 height 14
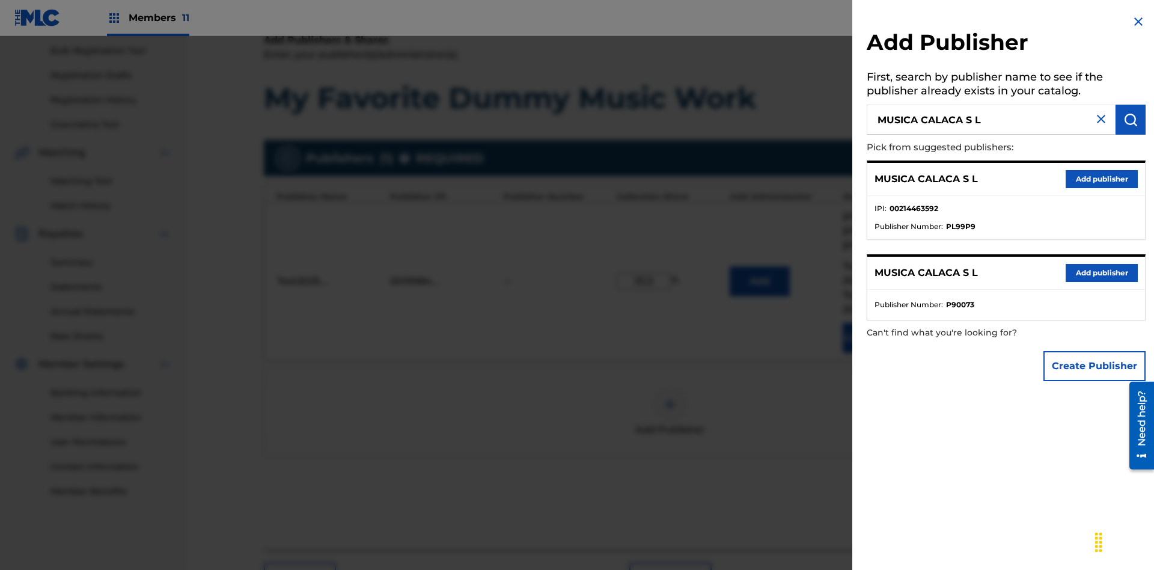
click at [1095, 365] on button "Create Publisher" at bounding box center [1094, 366] width 102 height 30
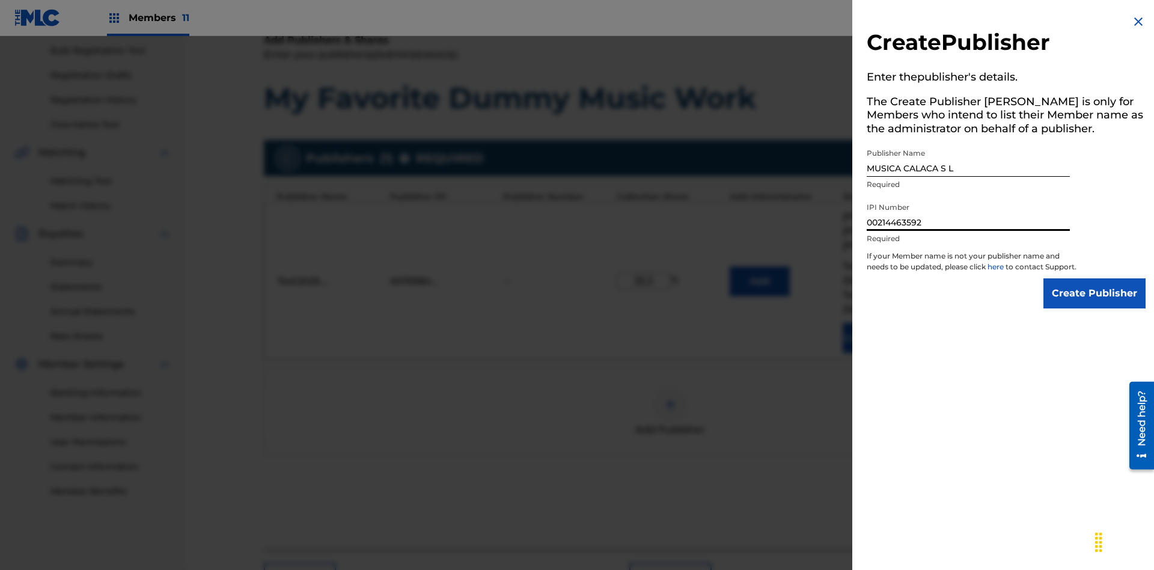
click at [1095, 304] on input "Create Publisher" at bounding box center [1094, 293] width 102 height 30
click at [1095, 278] on input "Create Publisher" at bounding box center [1094, 293] width 102 height 30
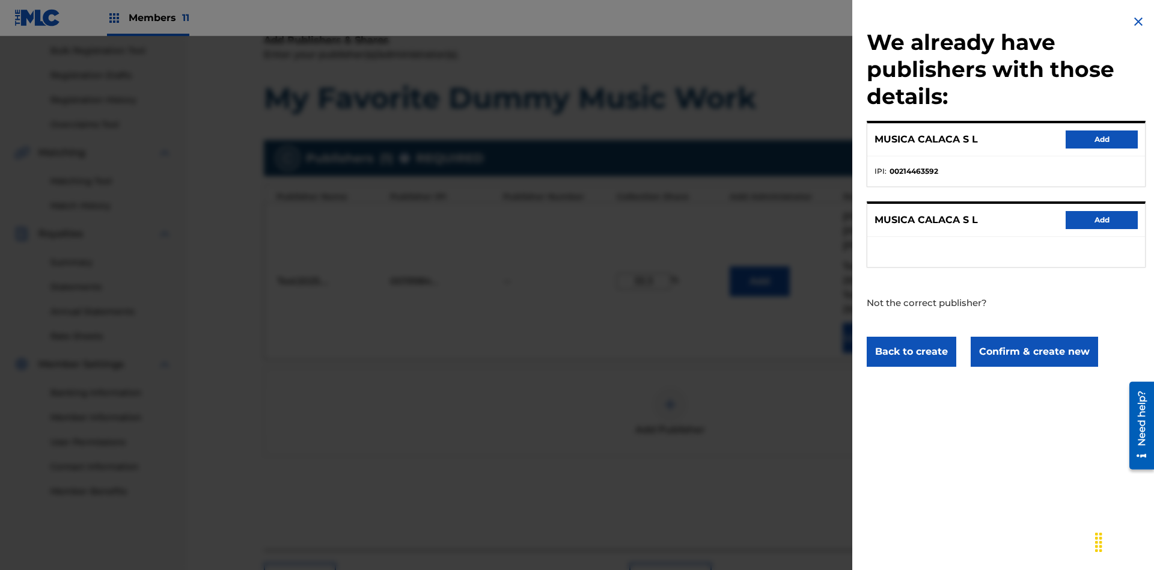
click at [1033, 351] on button "Confirm & create new" at bounding box center [1034, 352] width 127 height 30
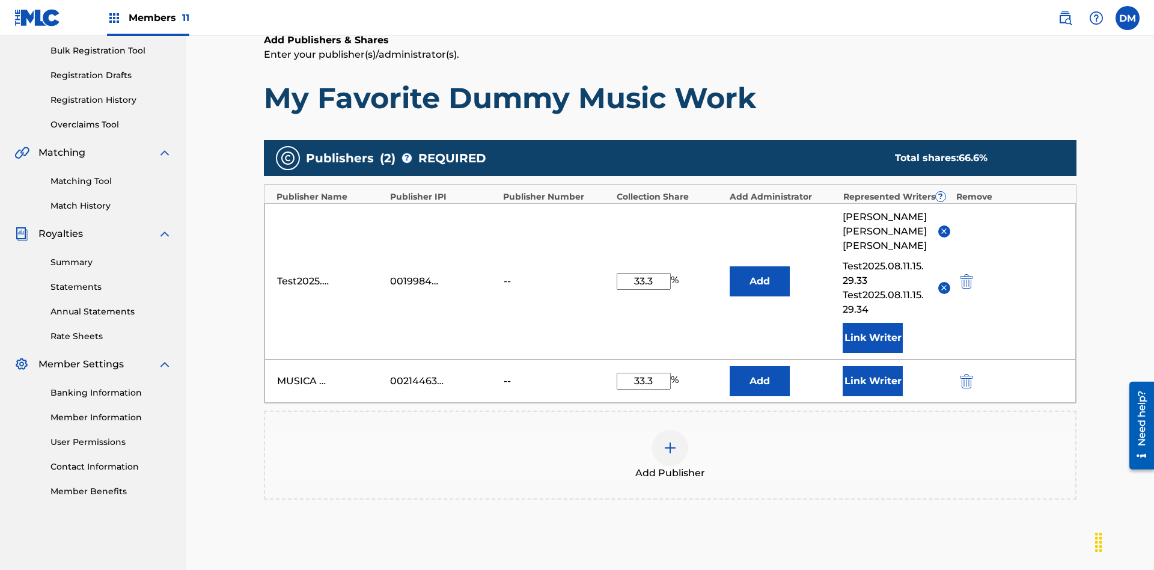
type input "33.3"
click at [873, 366] on button "Link Writer" at bounding box center [873, 381] width 60 height 30
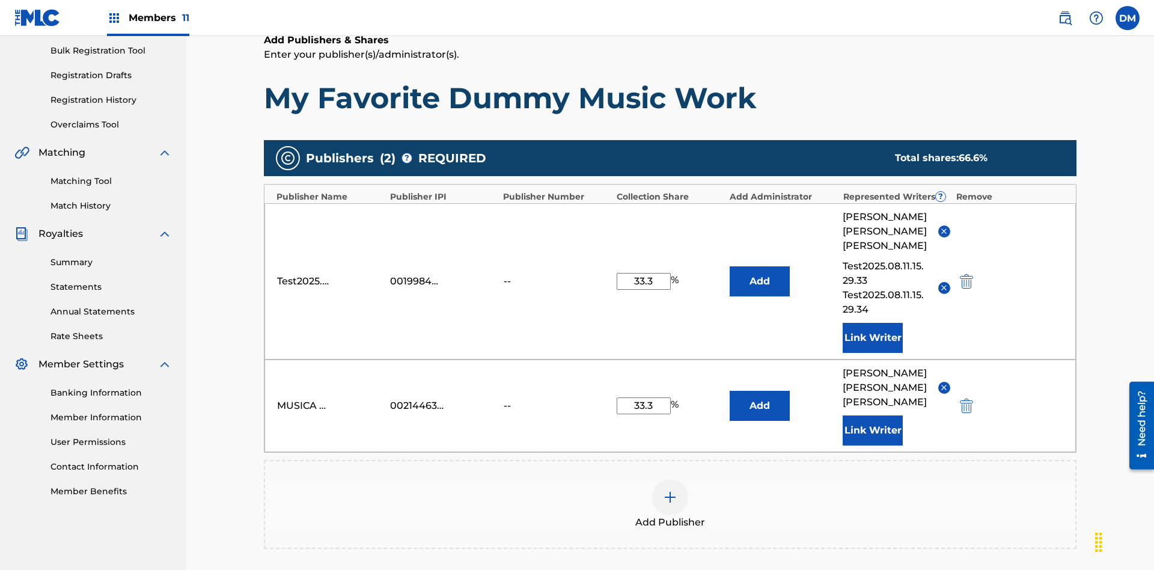
click at [873, 415] on button "Link Writer" at bounding box center [873, 430] width 60 height 30
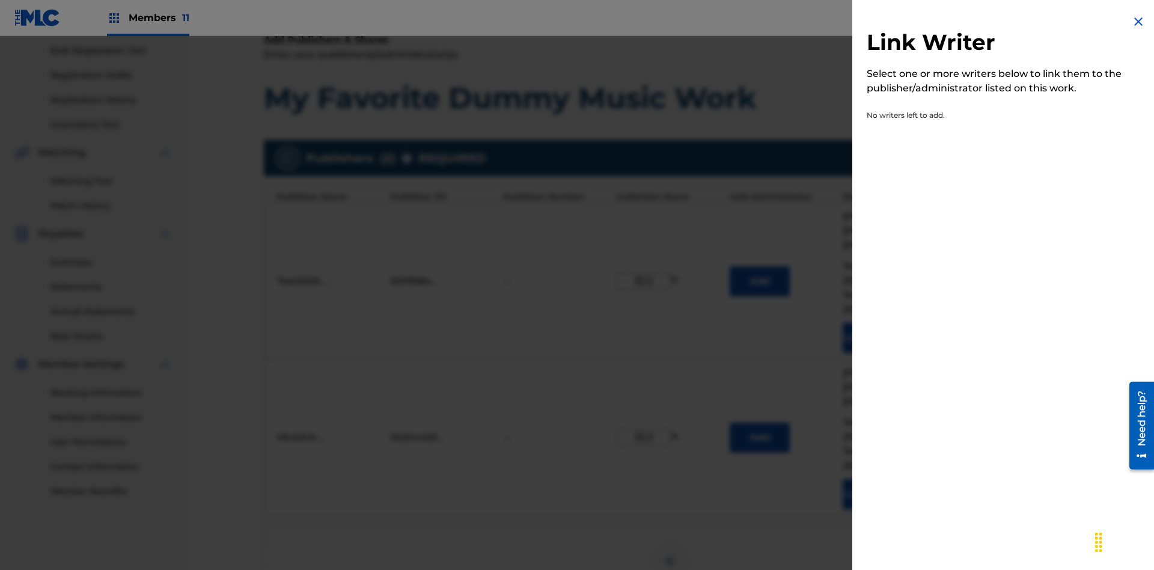
click at [1138, 22] on img at bounding box center [1138, 21] width 14 height 14
click at [670, 554] on img at bounding box center [670, 561] width 14 height 14
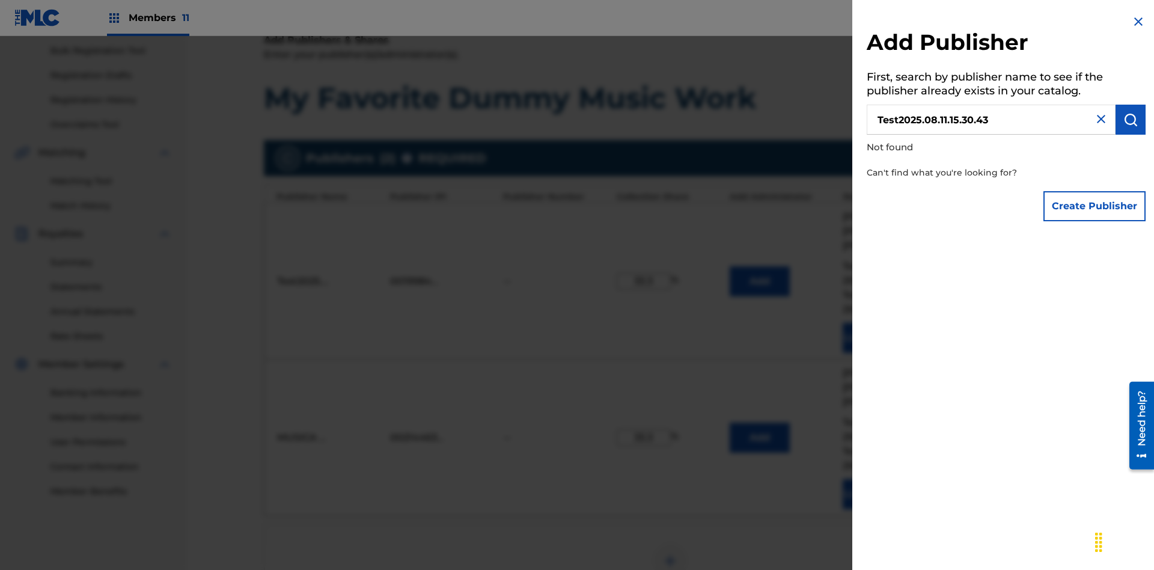
click at [1095, 206] on button "Create Publisher" at bounding box center [1094, 206] width 102 height 30
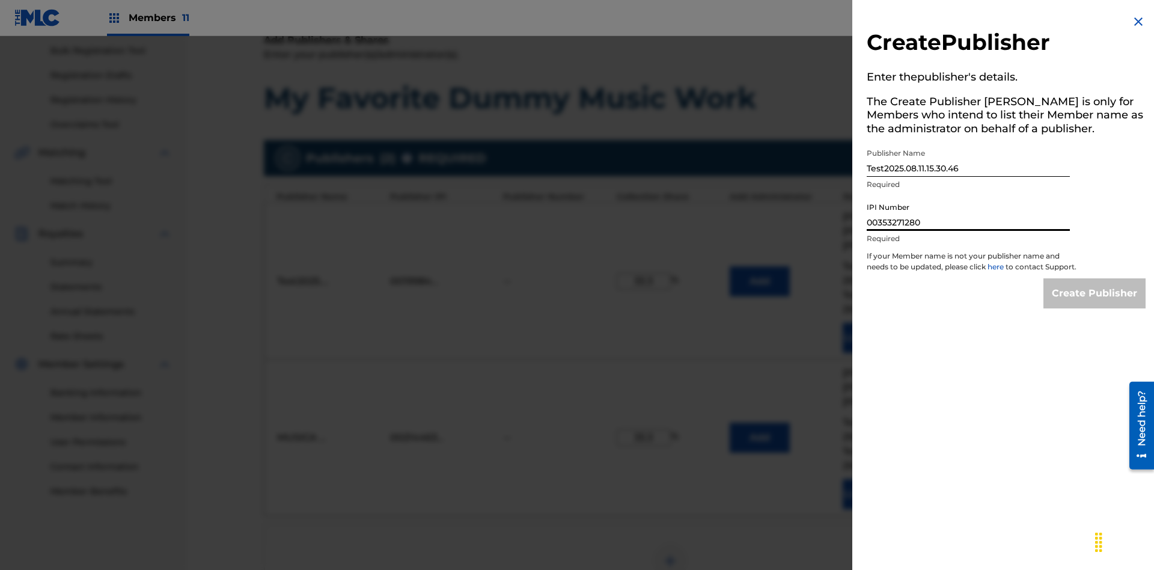
click at [1095, 304] on input "Create Publisher" at bounding box center [1094, 293] width 102 height 30
click at [1095, 278] on input "Create Publisher" at bounding box center [1094, 293] width 102 height 30
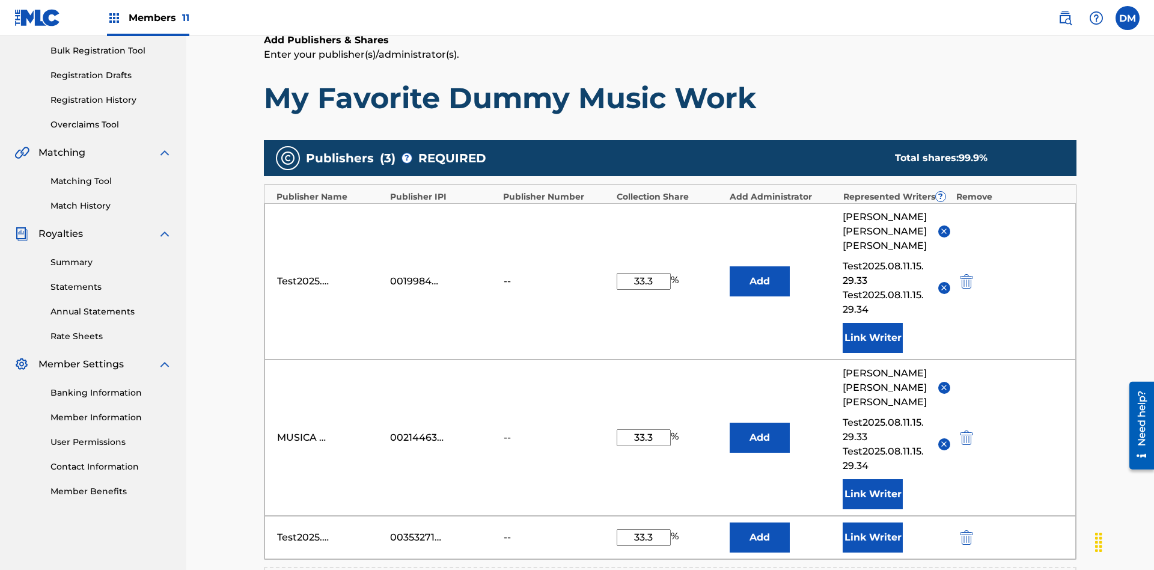
type input "33.3"
click at [873, 522] on button "Link Writer" at bounding box center [873, 537] width 60 height 30
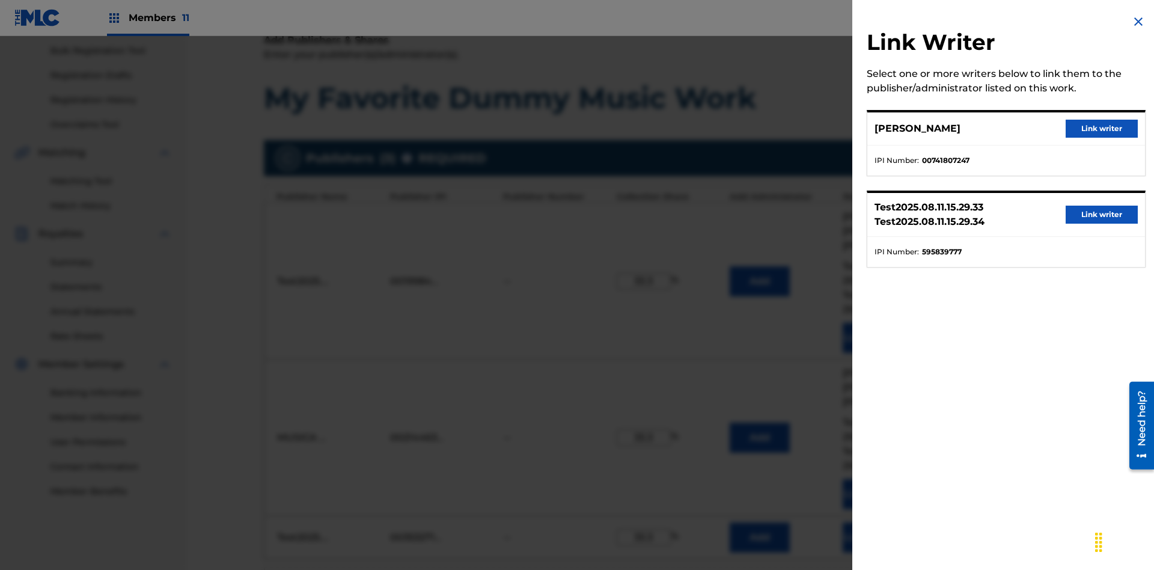
click at [1102, 129] on button "Link writer" at bounding box center [1102, 129] width 72 height 18
click at [873, 522] on button "Link Writer" at bounding box center [873, 537] width 60 height 30
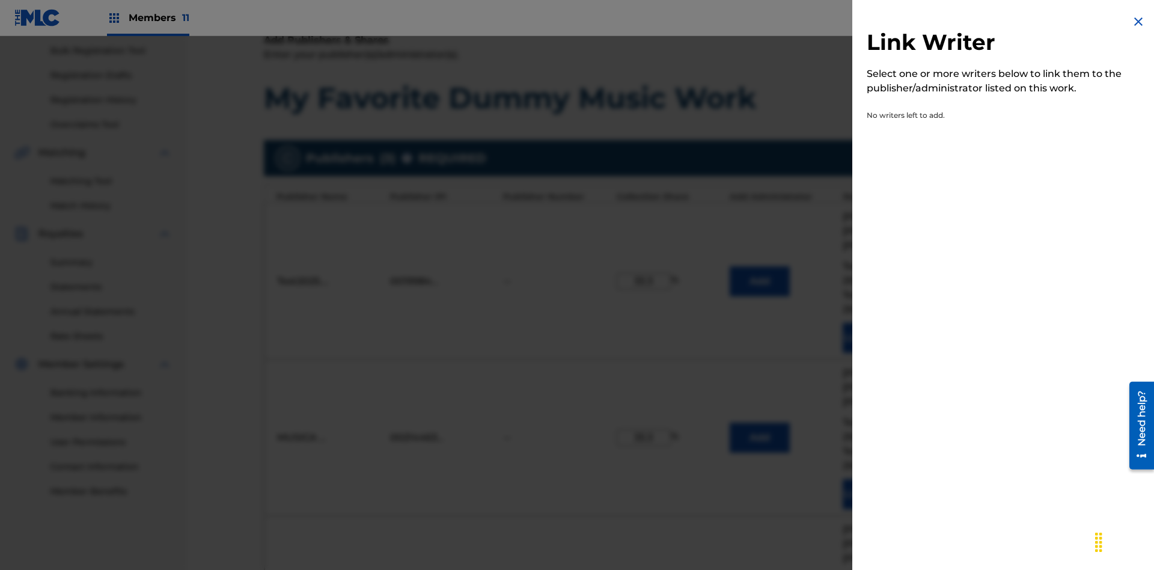
click at [1138, 22] on img at bounding box center [1138, 21] width 14 height 14
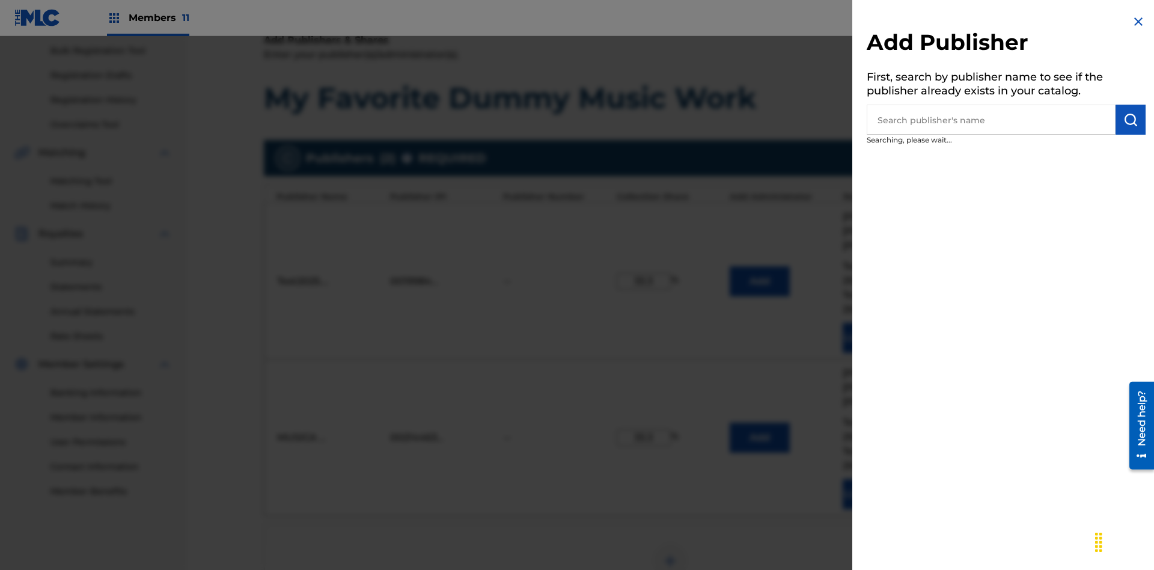
click at [991, 120] on input "text" at bounding box center [991, 120] width 249 height 30
type input "UNIVERSAL MUSIC PUBLISHING"
click at [1131, 120] on img "submit" at bounding box center [1130, 119] width 14 height 14
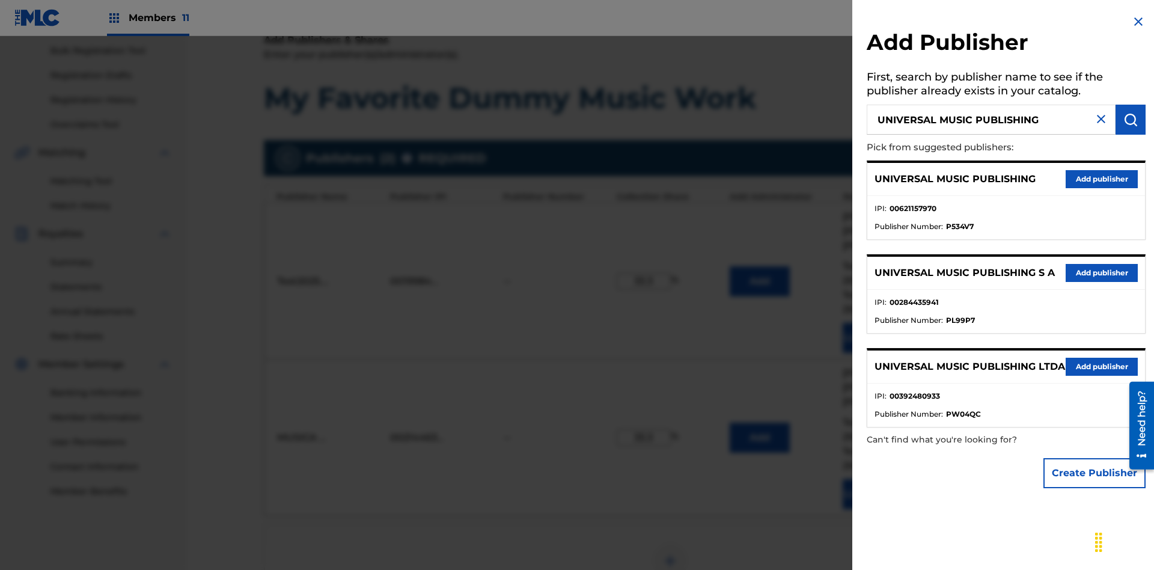
click at [1102, 179] on button "Add publisher" at bounding box center [1102, 179] width 72 height 18
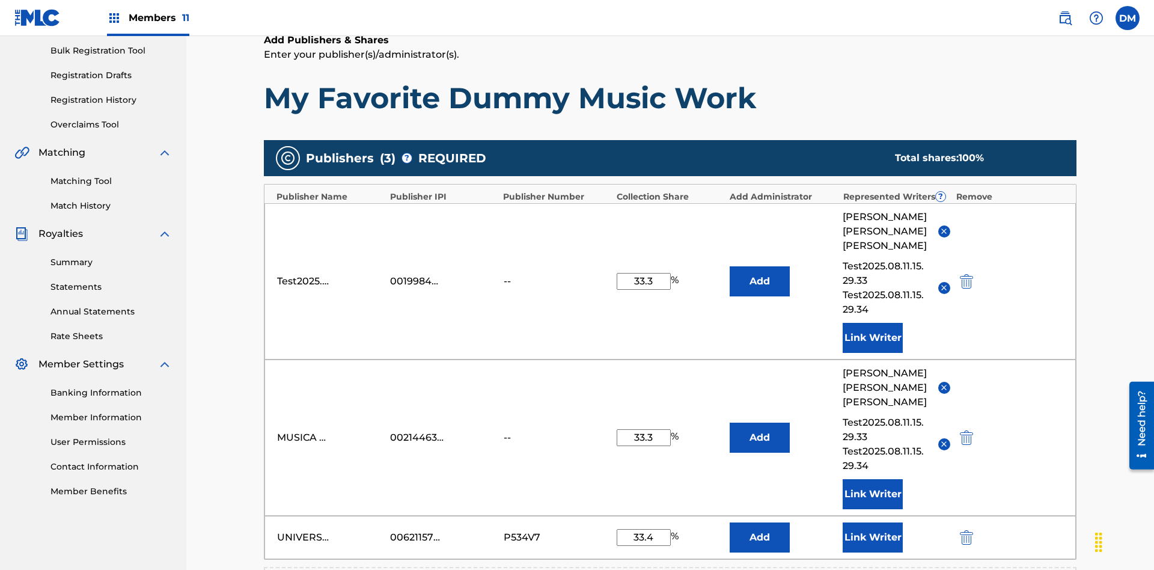
type input "33.4"
click at [873, 522] on button "Link Writer" at bounding box center [873, 537] width 60 height 30
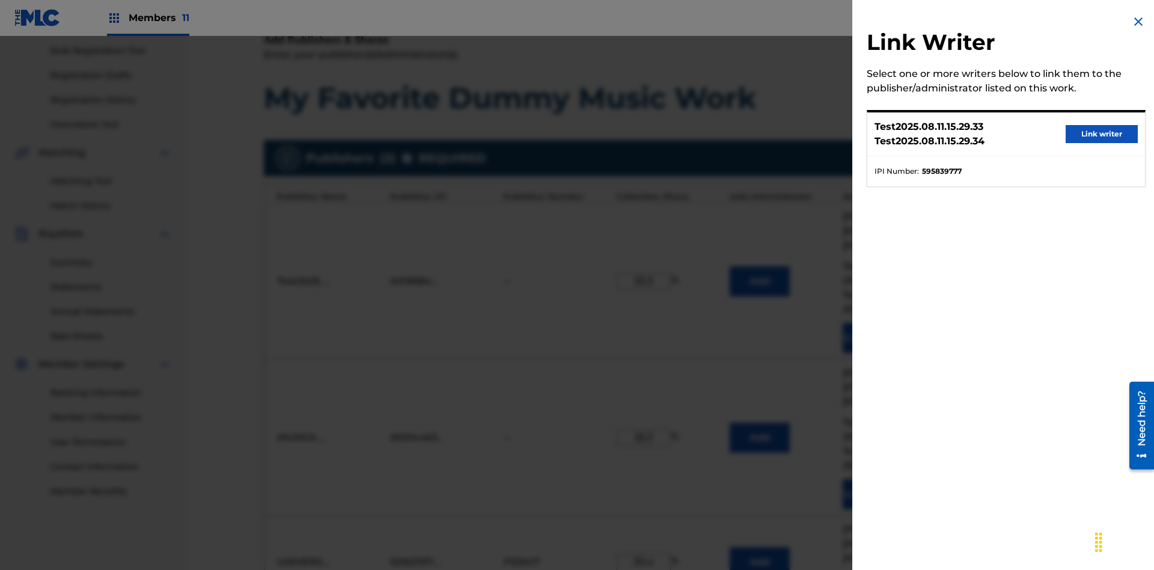
click at [1102, 134] on button "Link writer" at bounding box center [1102, 134] width 72 height 18
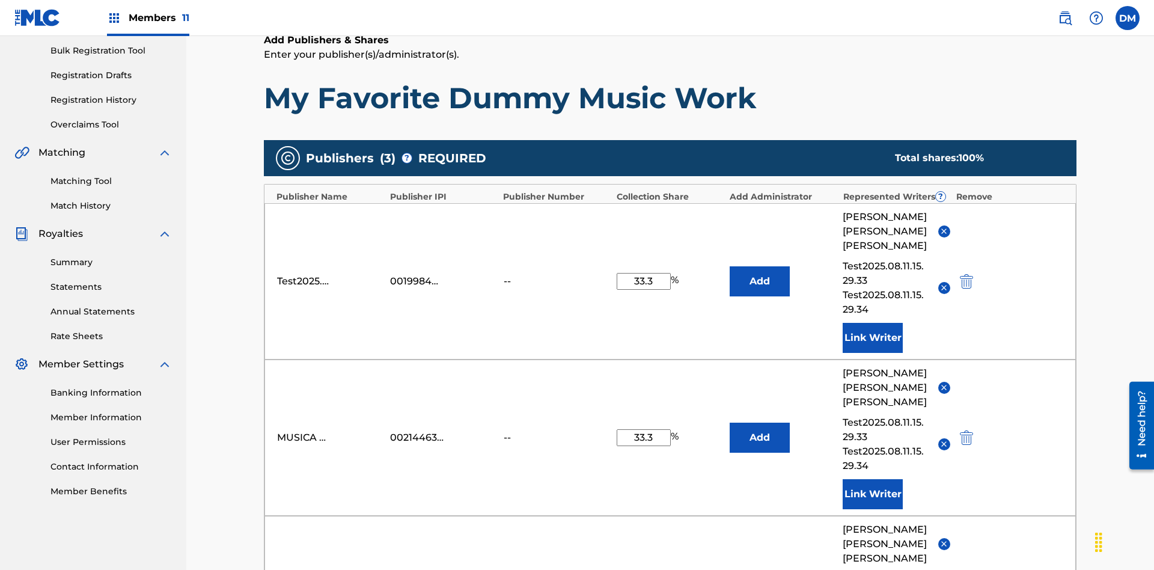
click at [760, 266] on button "Add" at bounding box center [760, 281] width 60 height 30
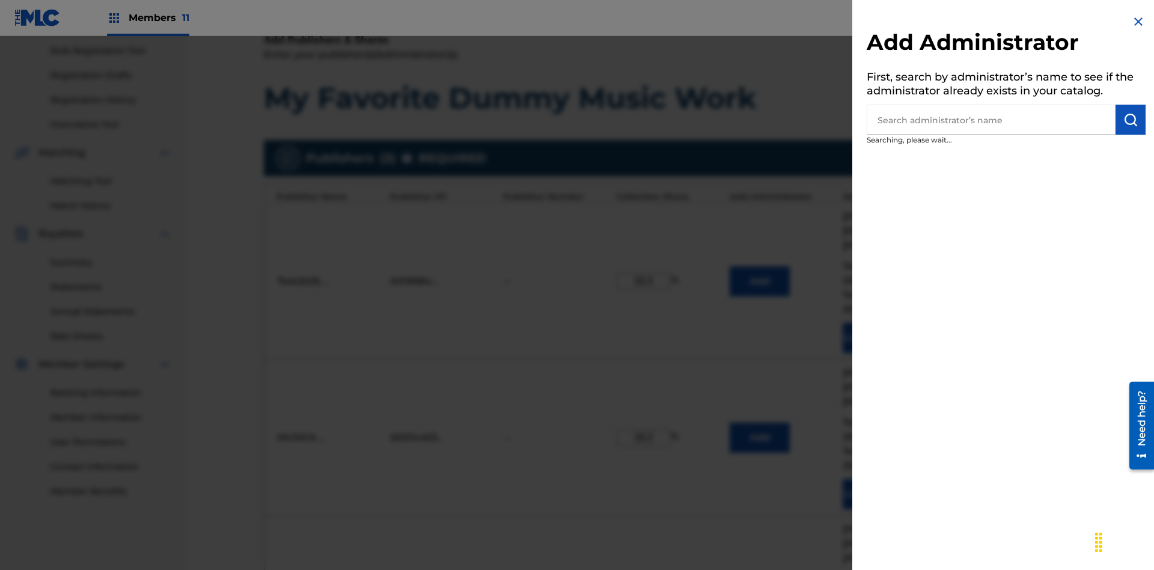
click at [991, 120] on input "text" at bounding box center [991, 120] width 249 height 30
type input "Test2025.08.11.15.31.34"
click at [1131, 120] on img "submit" at bounding box center [1130, 119] width 14 height 14
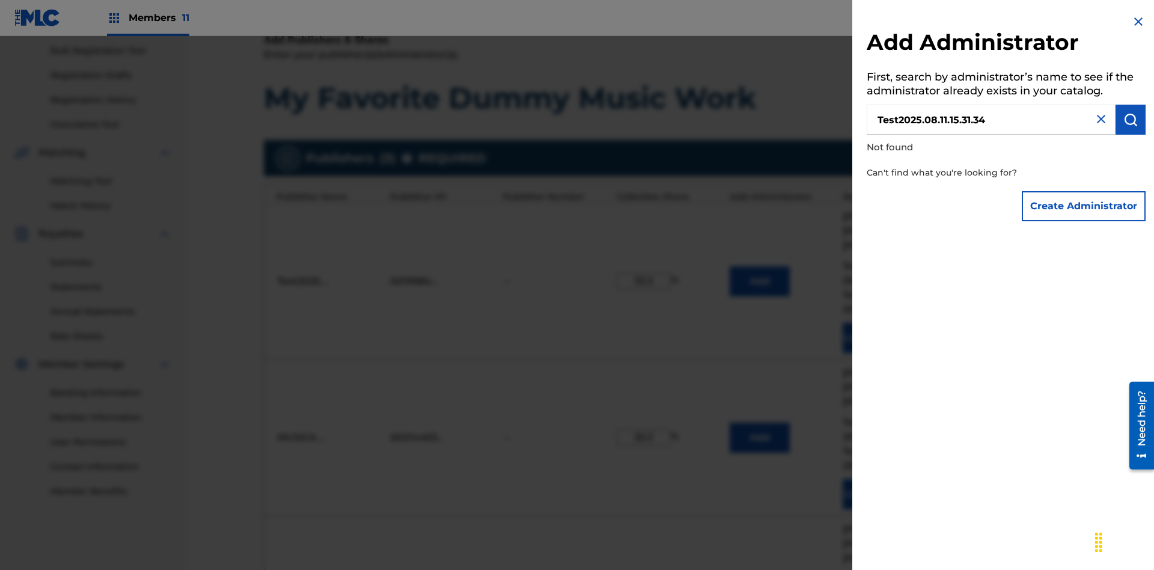
click at [1084, 206] on button "Create Administrator" at bounding box center [1084, 206] width 124 height 30
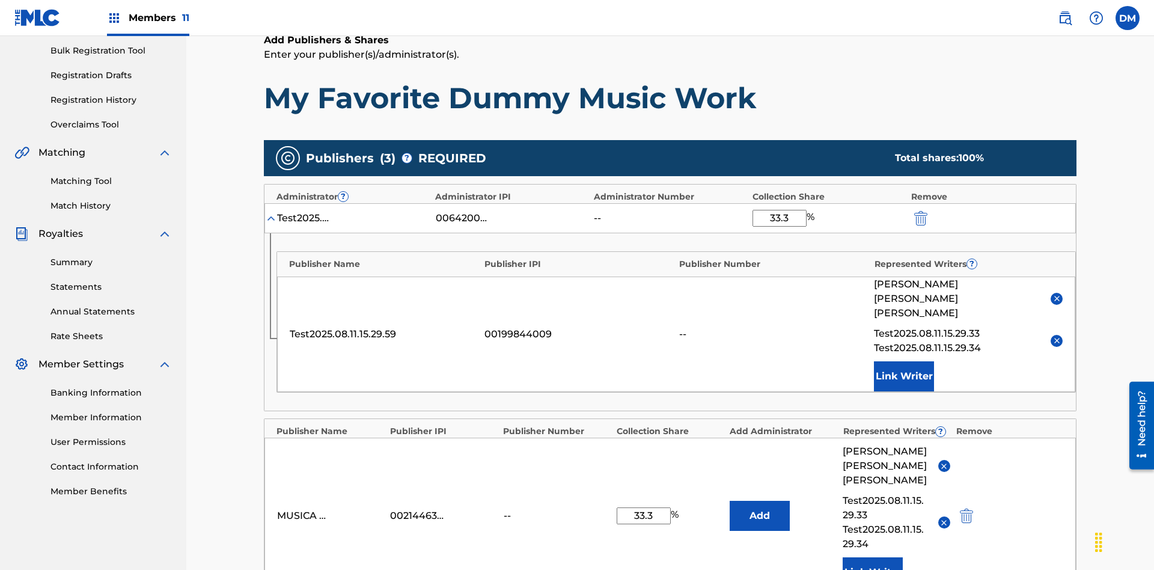
click at [920, 211] on img "submit" at bounding box center [920, 218] width 13 height 14
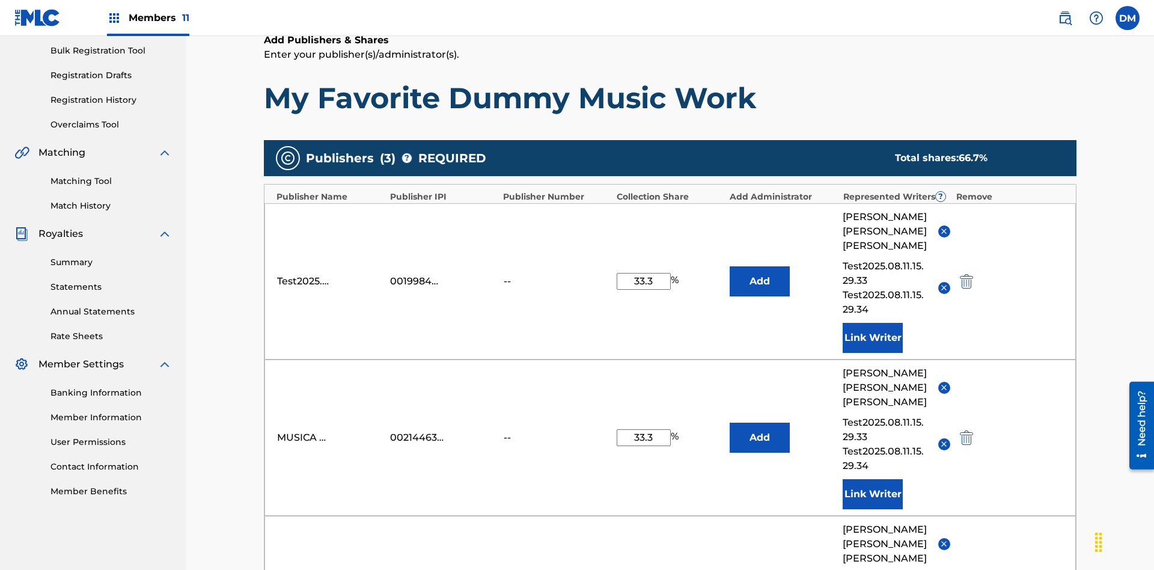
type input "33.3"
click at [760, 266] on button "Add" at bounding box center [760, 281] width 60 height 30
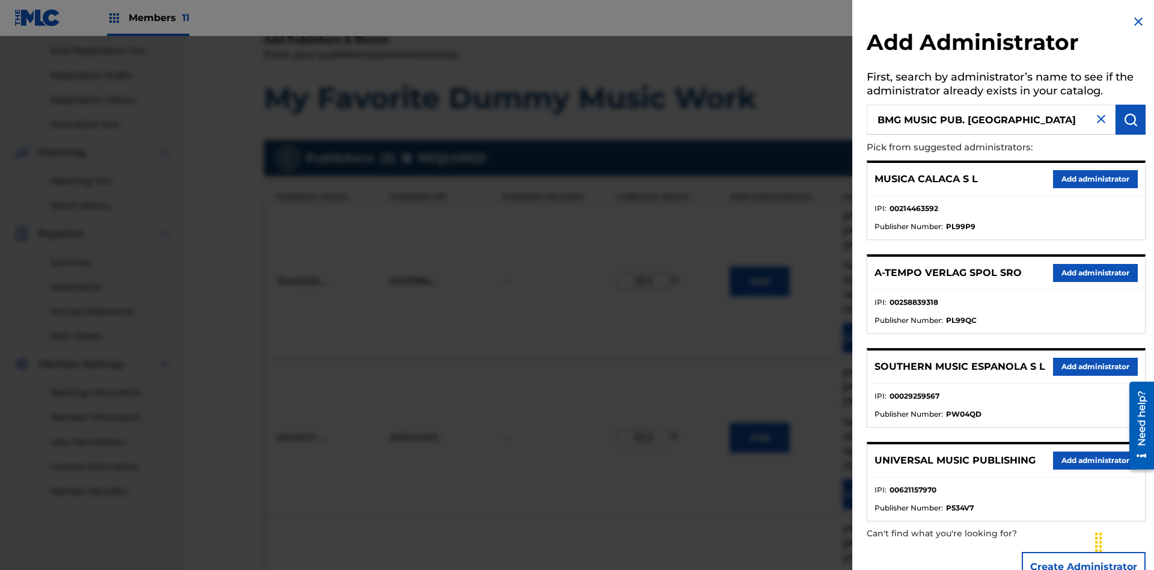
type input "BMG MUSIC PUB. SOUTH EAST ASIA"
click at [1131, 120] on img "submit" at bounding box center [1130, 119] width 14 height 14
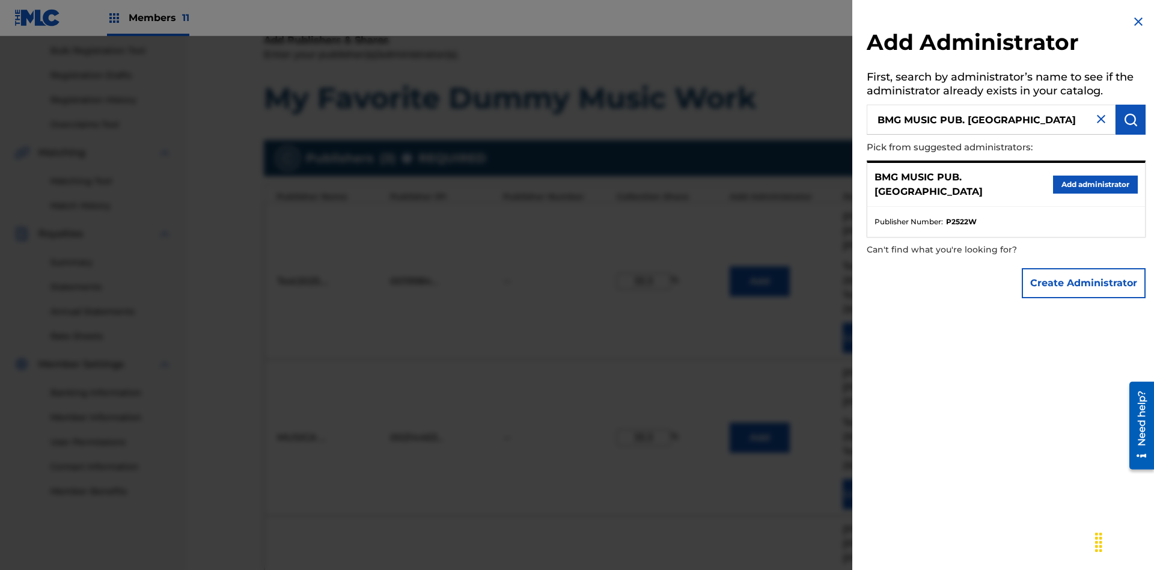
click at [1084, 283] on button "Create Administrator" at bounding box center [1084, 283] width 124 height 30
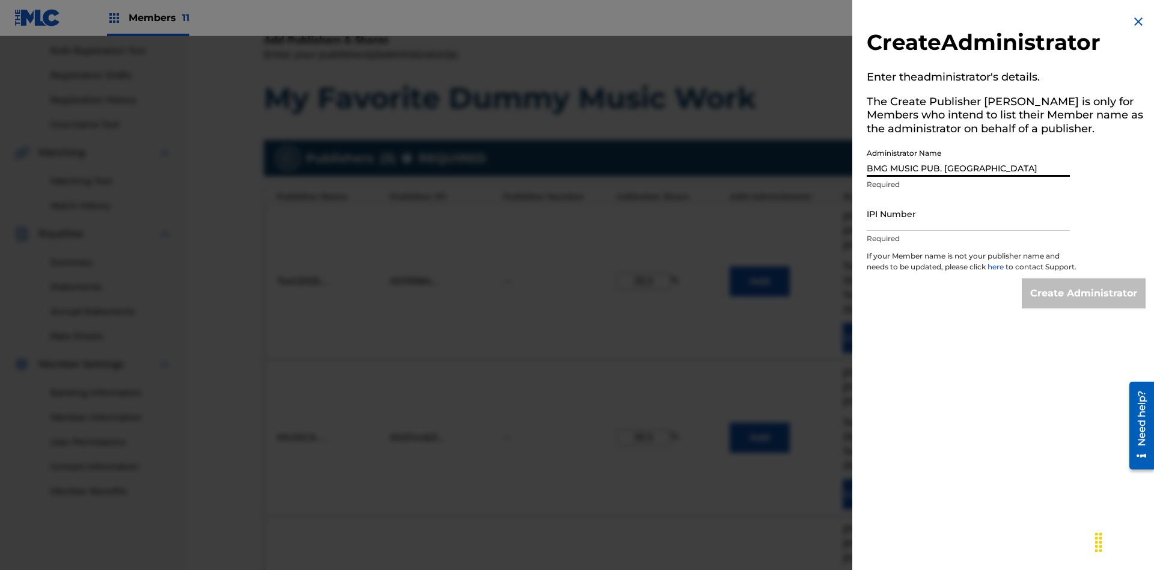
click at [968, 213] on input "IPI Number" at bounding box center [968, 214] width 203 height 34
click at [1084, 304] on input "Create Administrator" at bounding box center [1084, 293] width 124 height 30
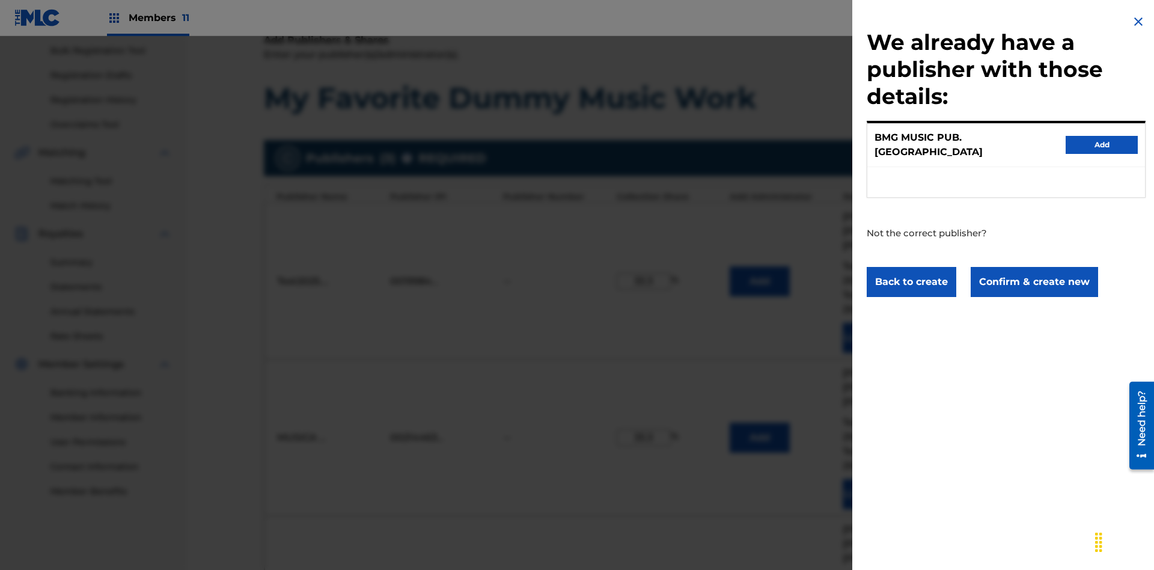
click at [1033, 270] on button "Confirm & create new" at bounding box center [1034, 282] width 127 height 30
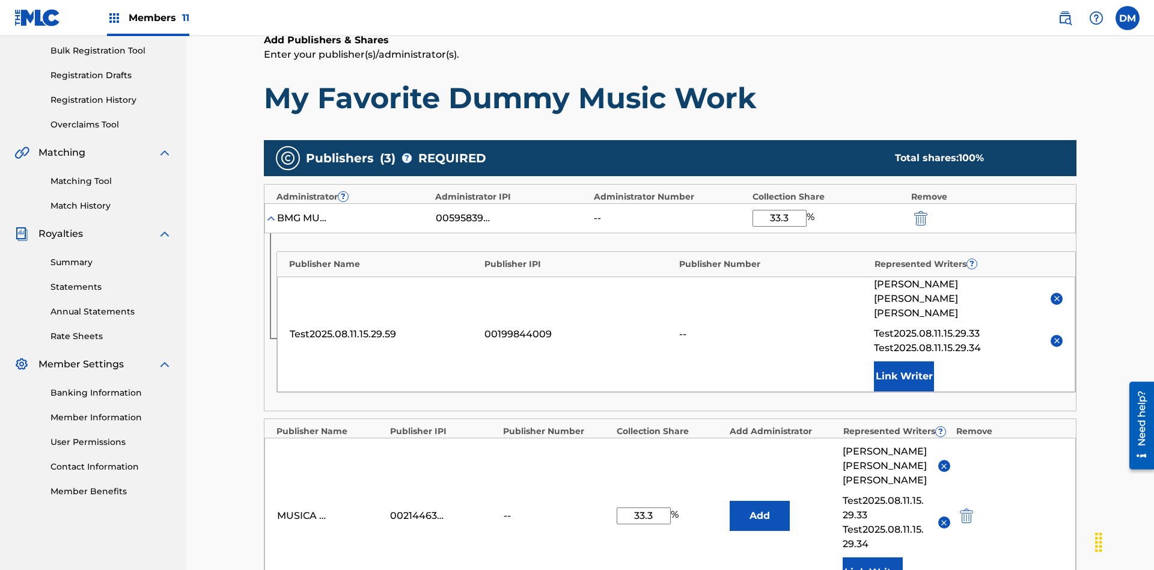
click at [920, 211] on img "submit" at bounding box center [920, 218] width 13 height 14
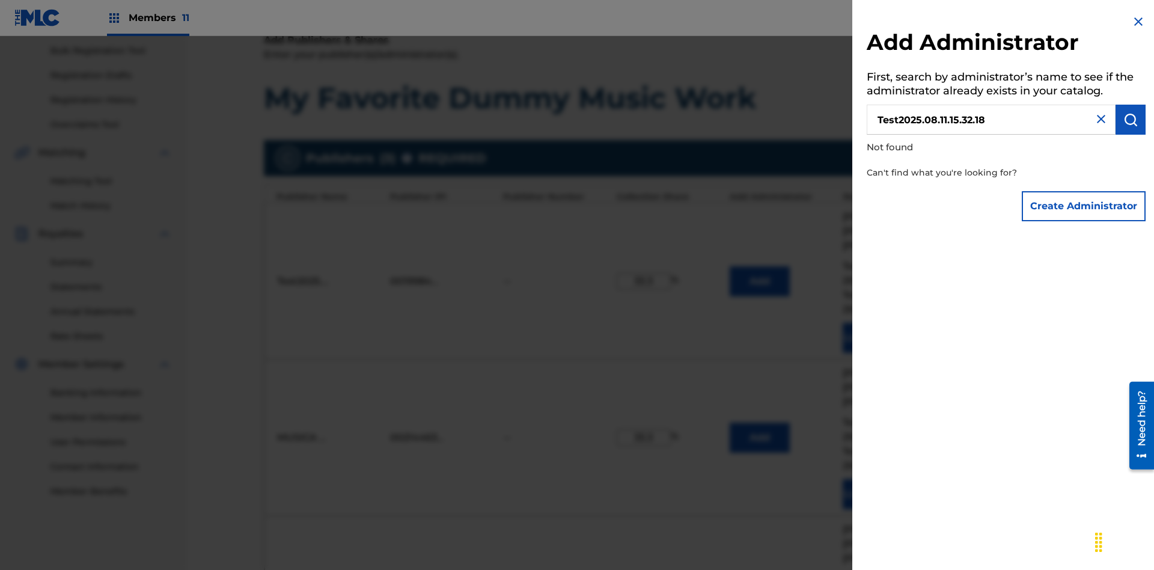
click at [1084, 206] on button "Create Administrator" at bounding box center [1084, 206] width 124 height 30
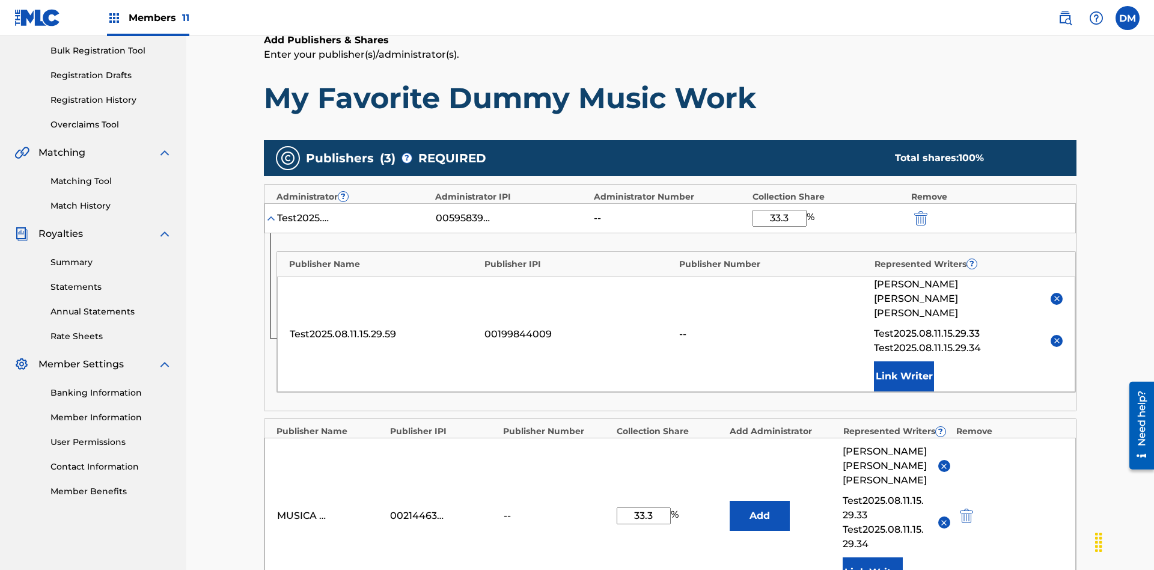
click at [920, 211] on img "submit" at bounding box center [920, 218] width 13 height 14
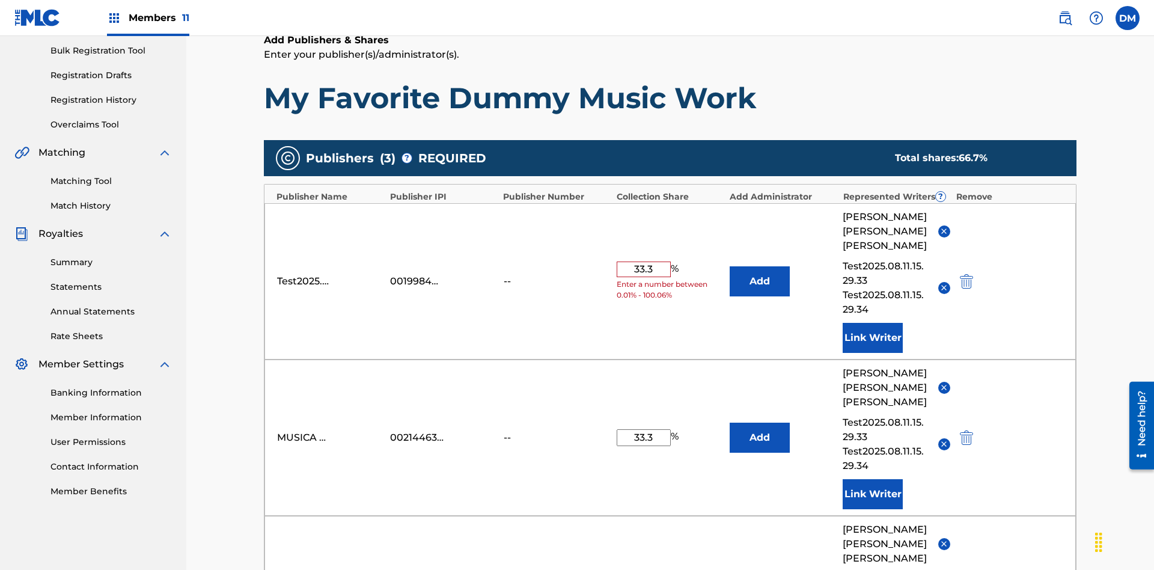
type input "33.3"
click at [760, 266] on button "Add" at bounding box center [760, 281] width 60 height 30
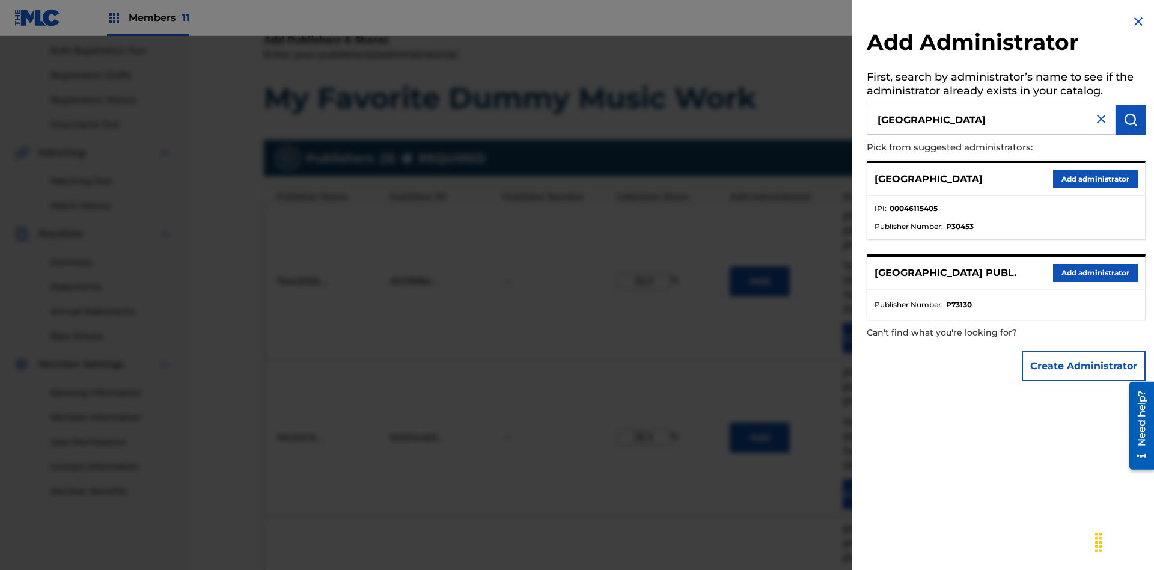
click at [1095, 179] on button "Add administrator" at bounding box center [1095, 179] width 85 height 18
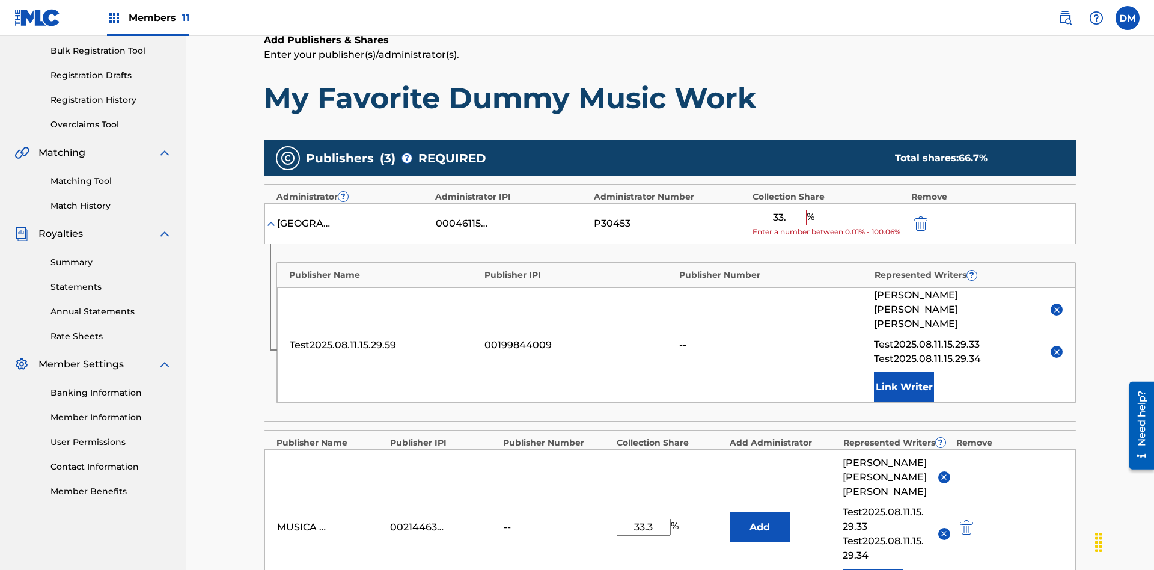
type input "33.3"
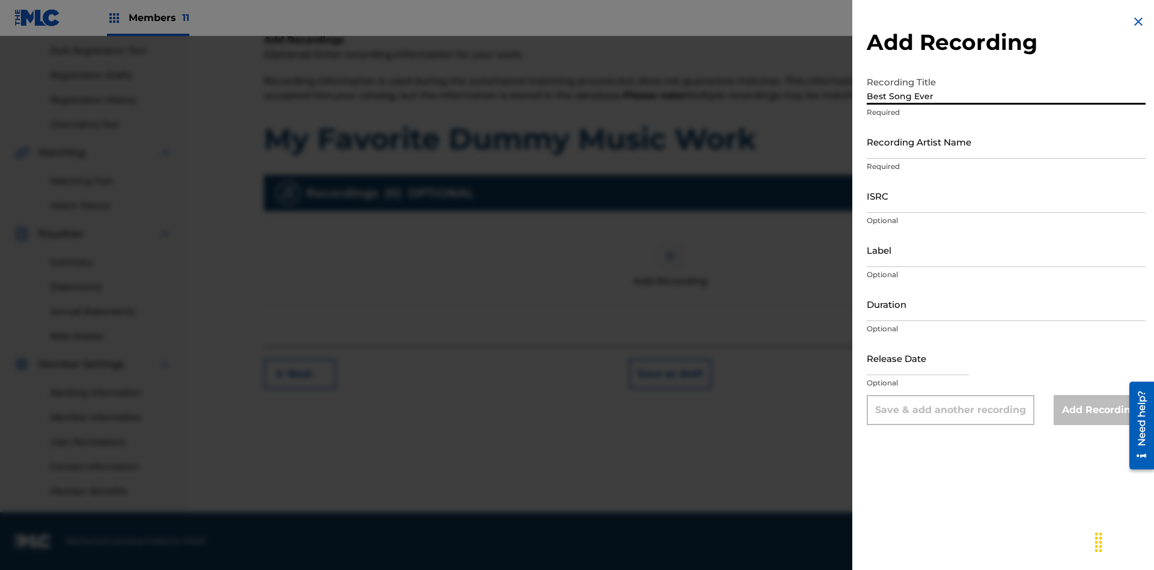
click at [1006, 141] on input "Recording Artist Name" at bounding box center [1006, 141] width 279 height 34
click at [1006, 195] on input "ISRC" at bounding box center [1006, 196] width 279 height 34
click at [1006, 249] on input "Label" at bounding box center [1006, 250] width 279 height 34
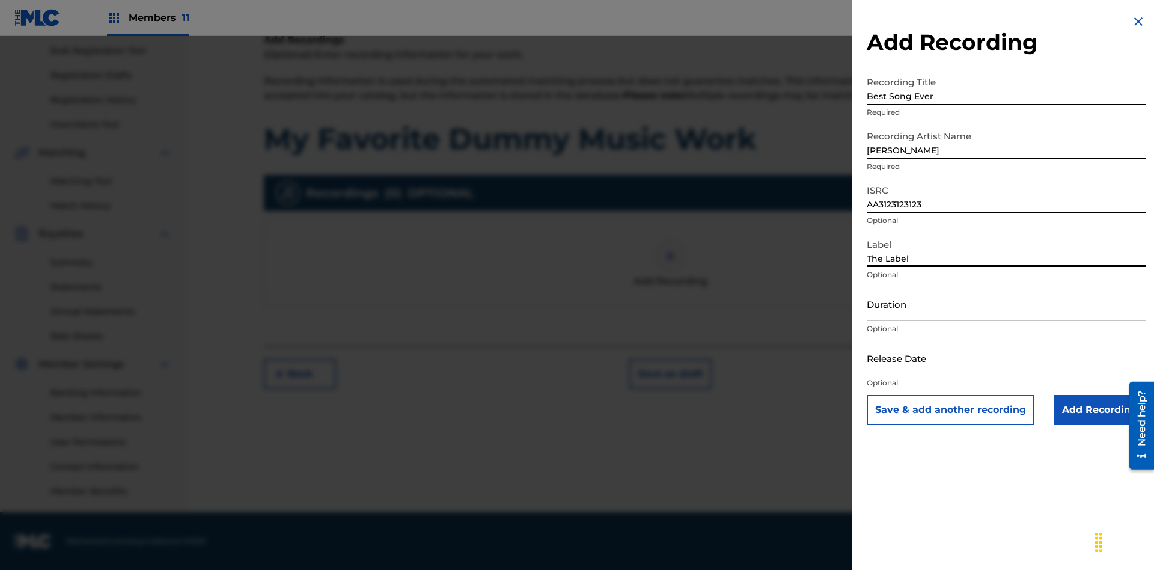
click at [1006, 304] on input "Duration" at bounding box center [1006, 304] width 279 height 34
click at [1006, 304] on input "1" at bounding box center [1006, 304] width 279 height 34
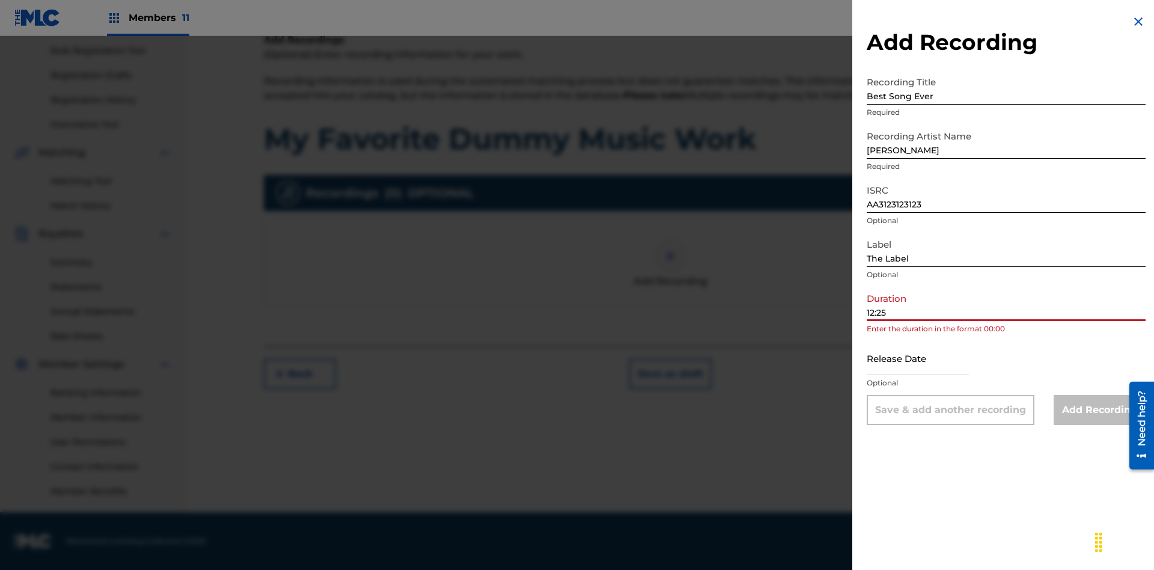
click at [927, 359] on input "text" at bounding box center [918, 358] width 102 height 34
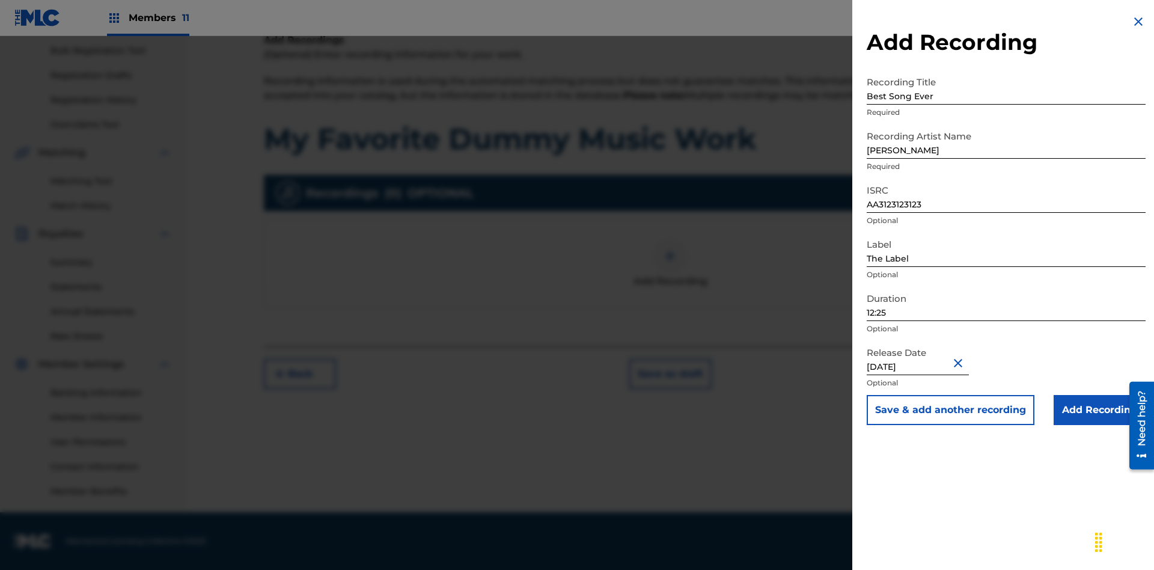
click at [1099, 410] on input "Add Recording" at bounding box center [1100, 410] width 92 height 30
click at [670, 274] on div at bounding box center [670, 256] width 36 height 36
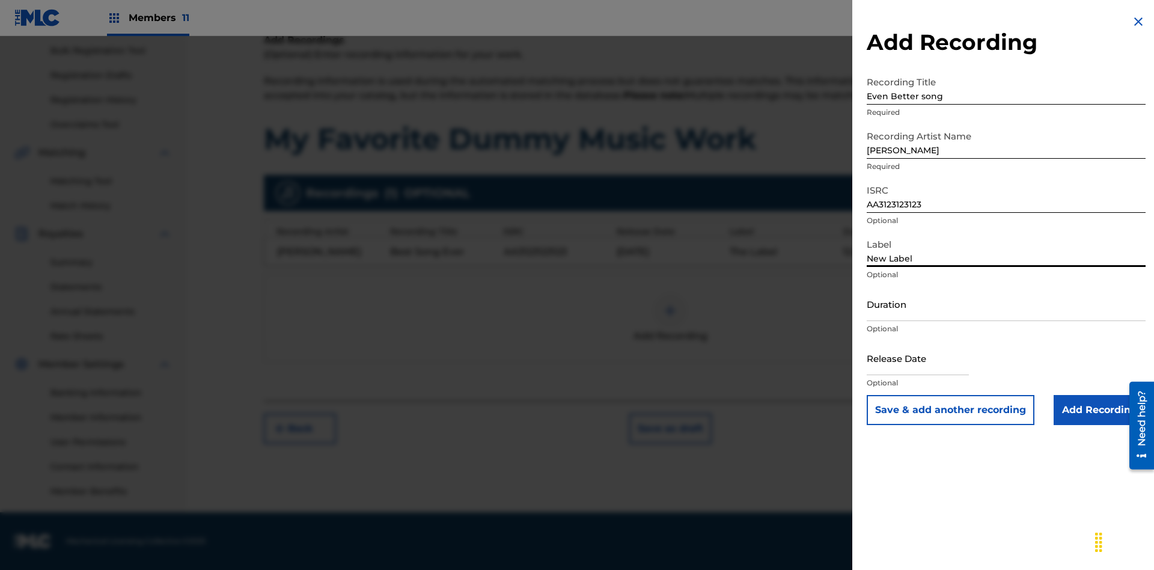
click at [1006, 304] on input "Duration" at bounding box center [1006, 304] width 279 height 34
click at [1006, 304] on input "1" at bounding box center [1006, 304] width 279 height 34
click at [927, 359] on input "text" at bounding box center [918, 358] width 102 height 34
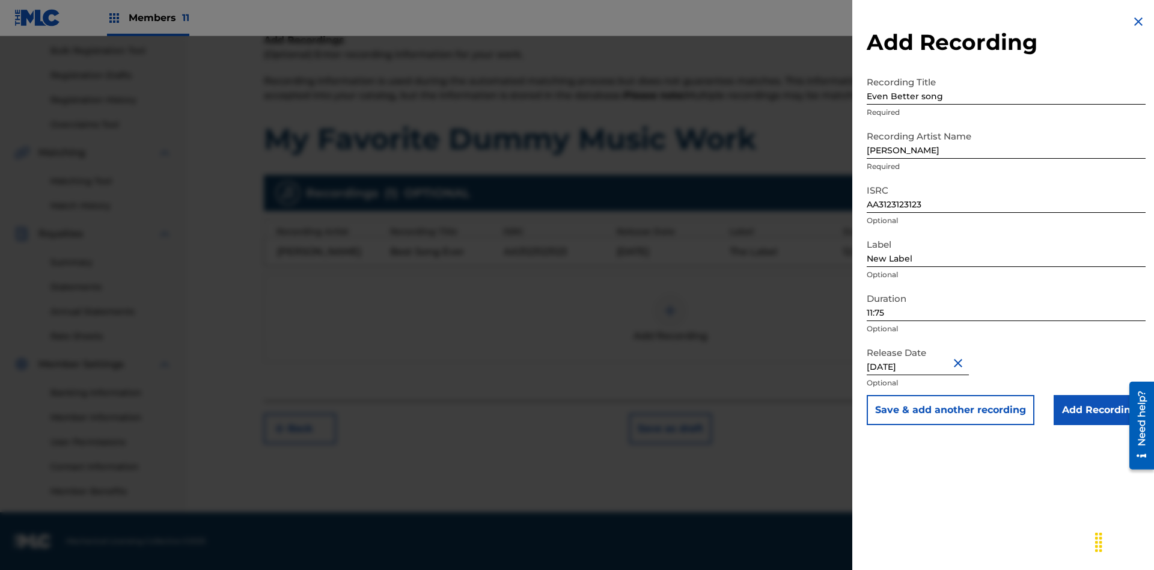
click at [1099, 410] on input "Add Recording" at bounding box center [1100, 410] width 92 height 30
click at [670, 318] on div at bounding box center [670, 311] width 36 height 36
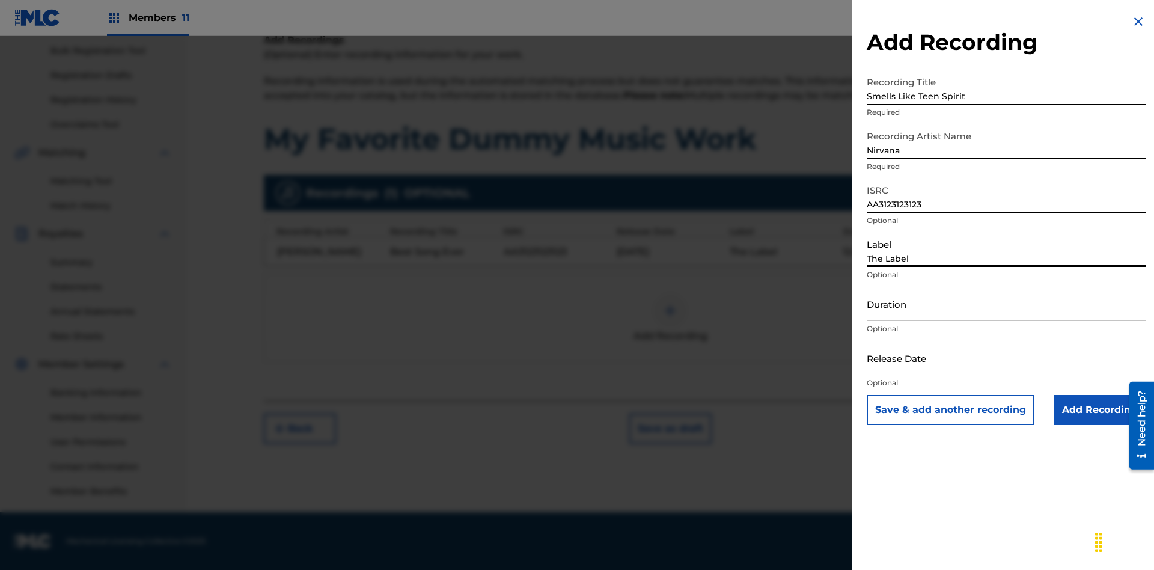
click at [1006, 304] on input "Duration" at bounding box center [1006, 304] width 279 height 34
click at [1006, 304] on input "1" at bounding box center [1006, 304] width 279 height 34
click at [927, 359] on input "text" at bounding box center [918, 358] width 102 height 34
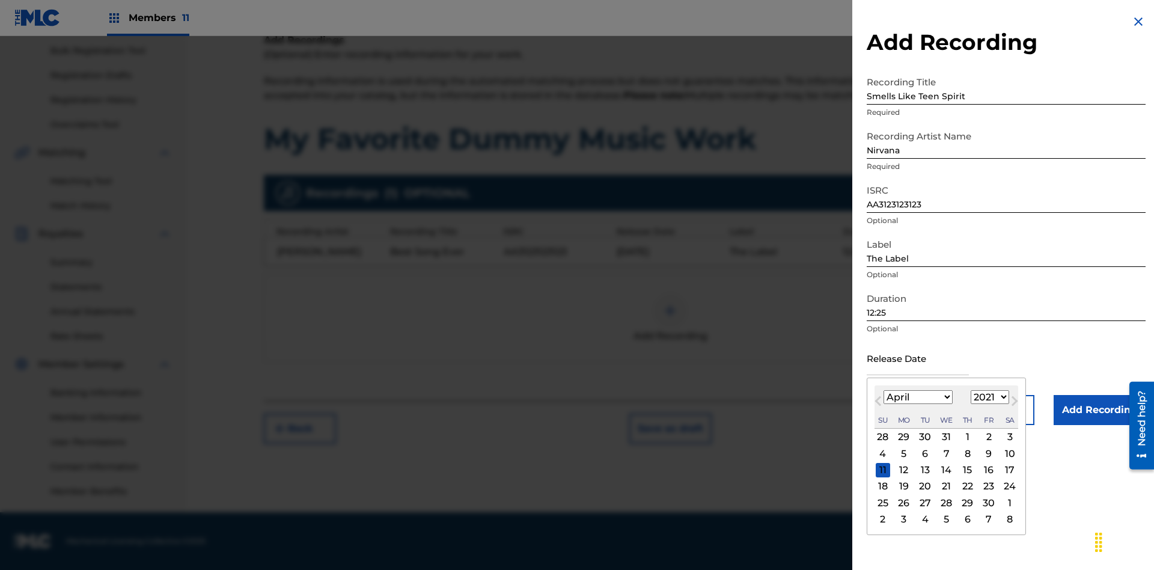
click at [966, 437] on div "1" at bounding box center [968, 437] width 14 height 14
click at [1099, 410] on input "Add Recording" at bounding box center [1100, 410] width 92 height 30
click at [1040, 444] on button "Next" at bounding box center [1040, 429] width 72 height 30
